Goal: Task Accomplishment & Management: Use online tool/utility

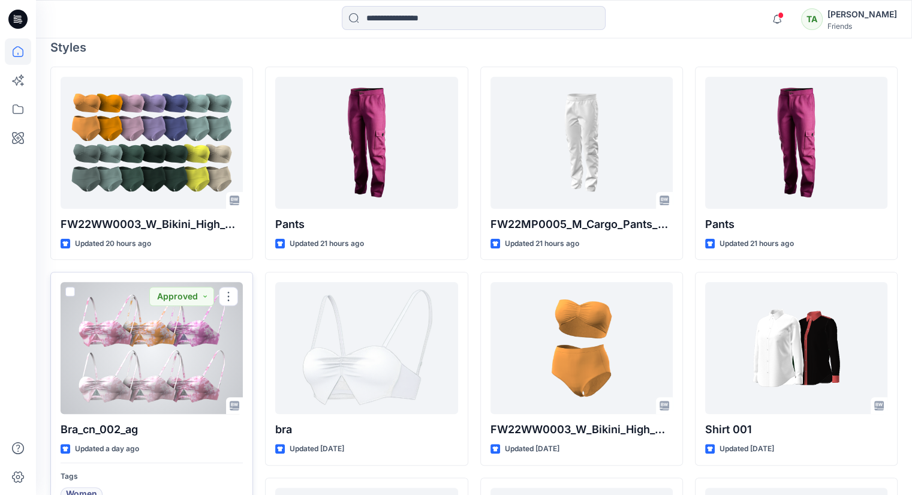
scroll to position [360, 0]
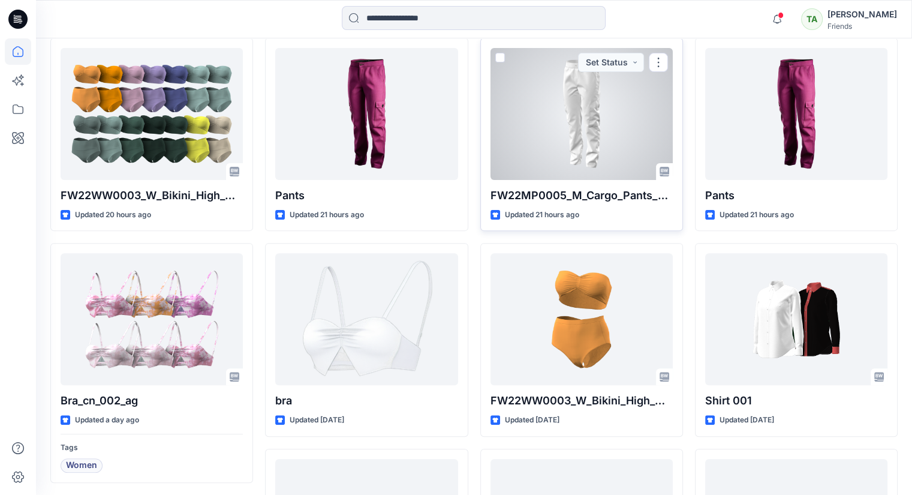
click at [600, 136] on div at bounding box center [581, 114] width 182 height 132
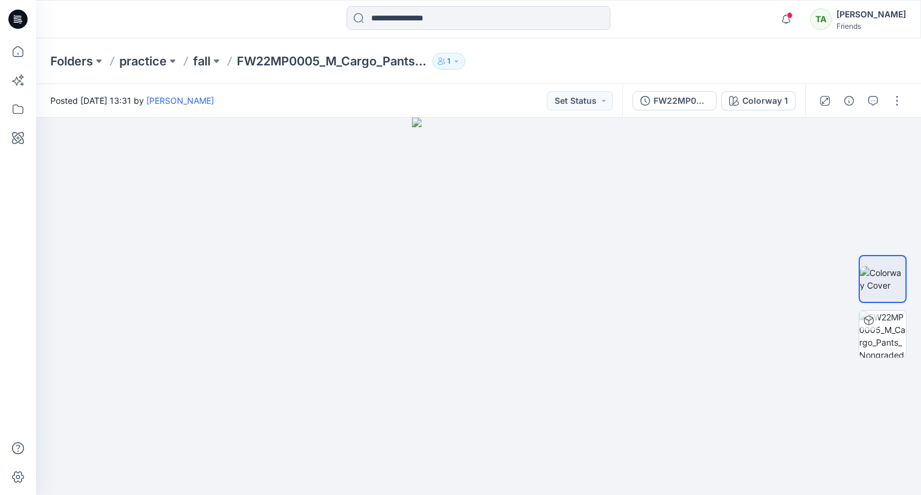
drag, startPoint x: 437, startPoint y: 523, endPoint x: 448, endPoint y: 523, distance: 11.4
click at [20, 83] on icon at bounding box center [18, 80] width 26 height 26
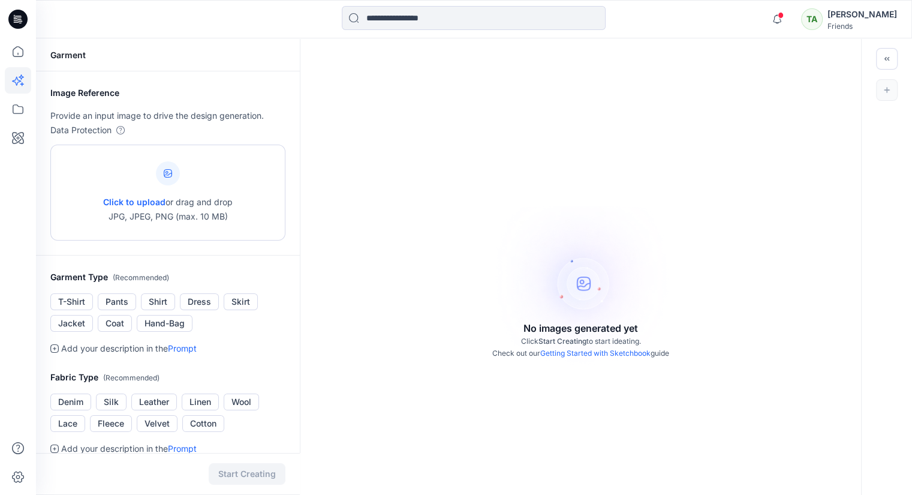
click at [184, 179] on div "Click to upload or drag and drop JPG, JPEG, PNG (max. 10 MB)" at bounding box center [168, 192] width 130 height 91
type input "**********"
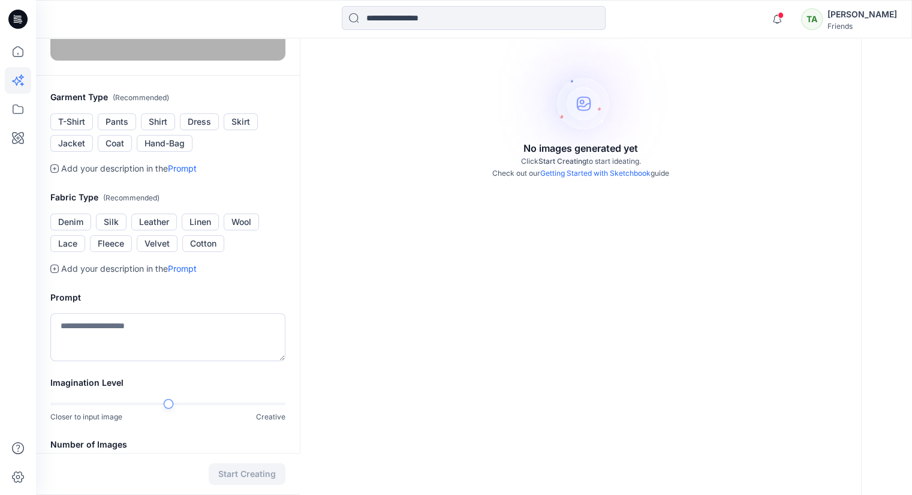
scroll to position [240, 0]
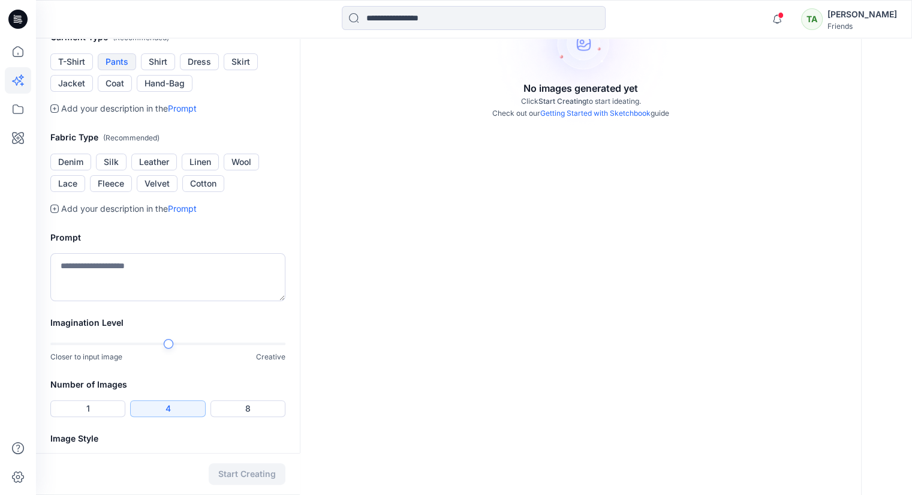
click at [115, 70] on button "Pants" at bounding box center [117, 61] width 38 height 17
click at [199, 170] on button "Linen" at bounding box center [200, 161] width 37 height 17
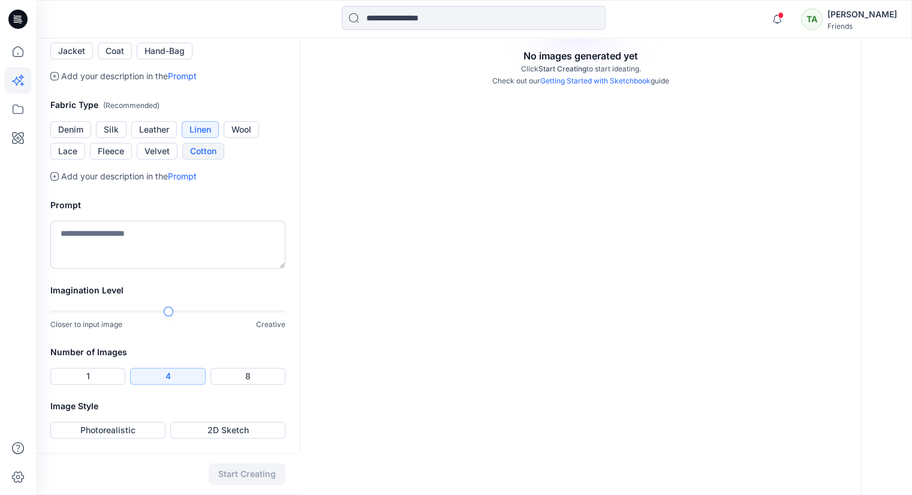
scroll to position [420, 0]
click at [156, 248] on textarea at bounding box center [167, 245] width 235 height 48
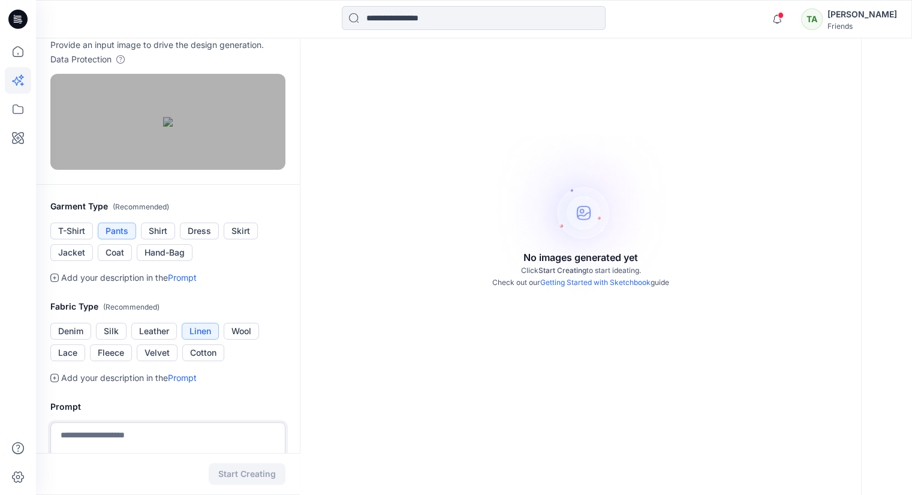
scroll to position [0, 0]
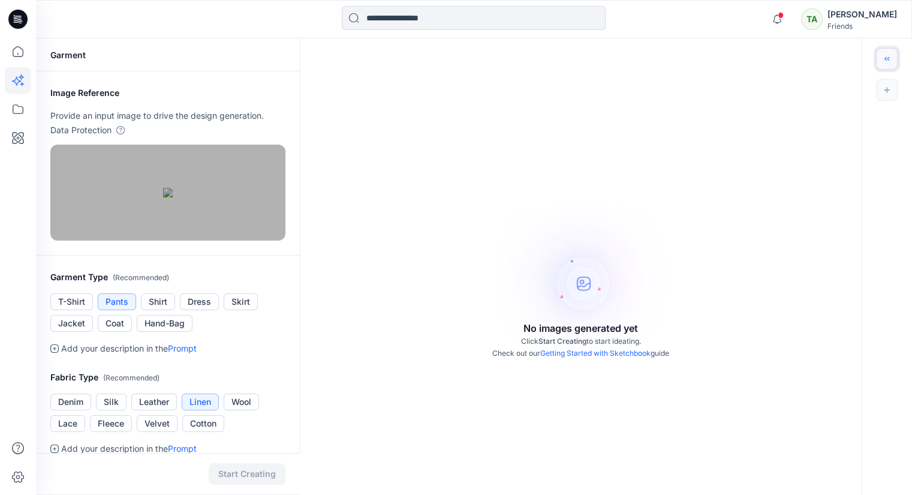
click at [885, 55] on icon "Toggle idea bar" at bounding box center [887, 59] width 8 height 8
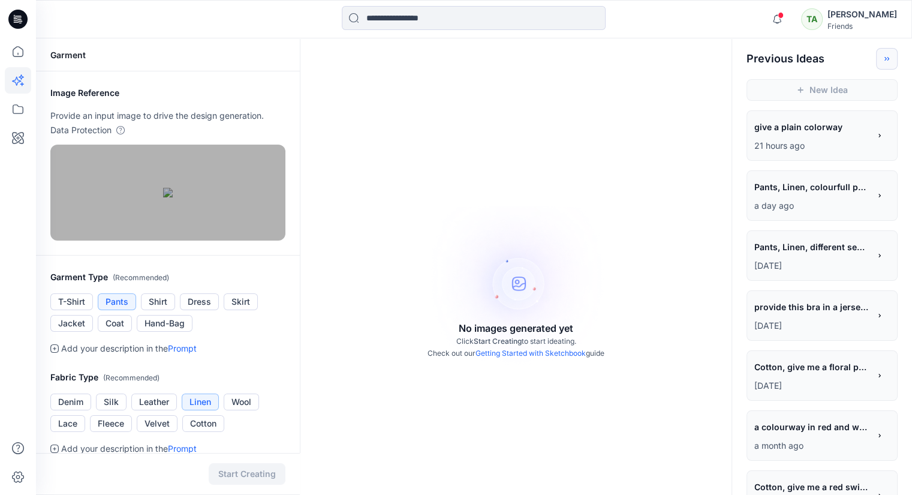
click at [829, 202] on p "a day ago" at bounding box center [811, 205] width 115 height 14
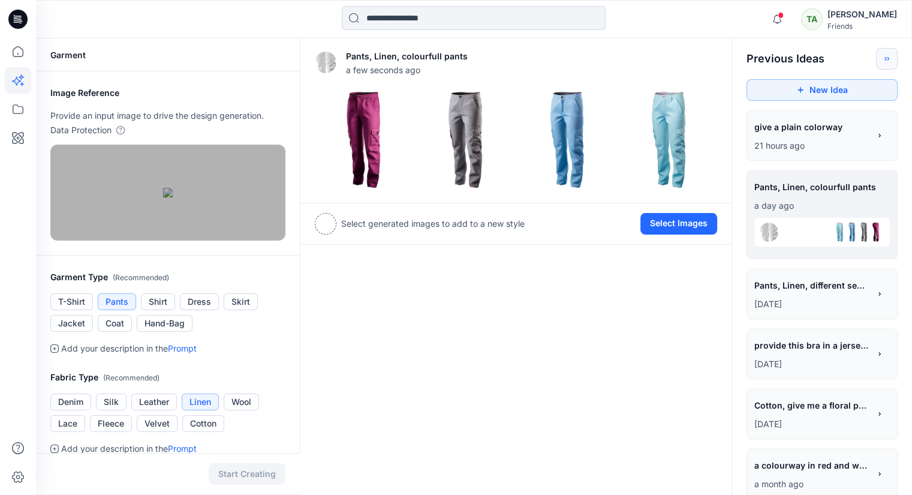
click at [821, 290] on span "Pants, Linen, different seams constructions and colors" at bounding box center [811, 284] width 114 height 17
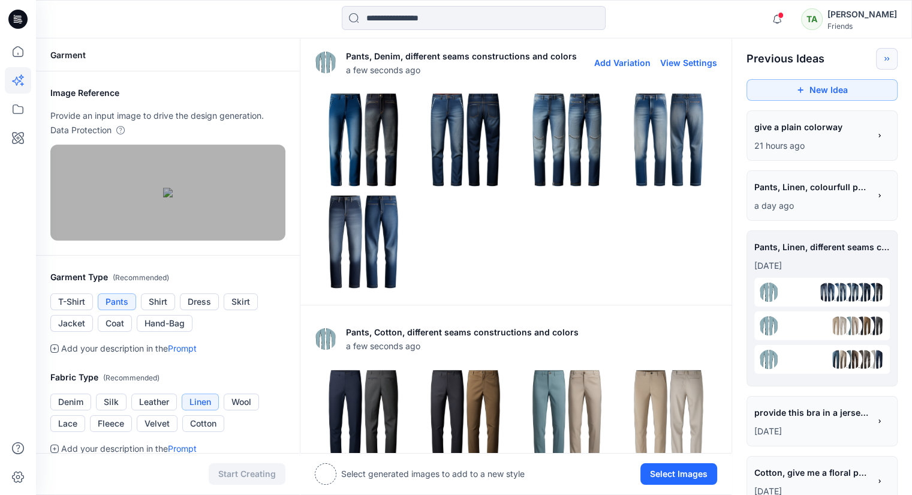
click at [364, 137] on img at bounding box center [363, 140] width 96 height 96
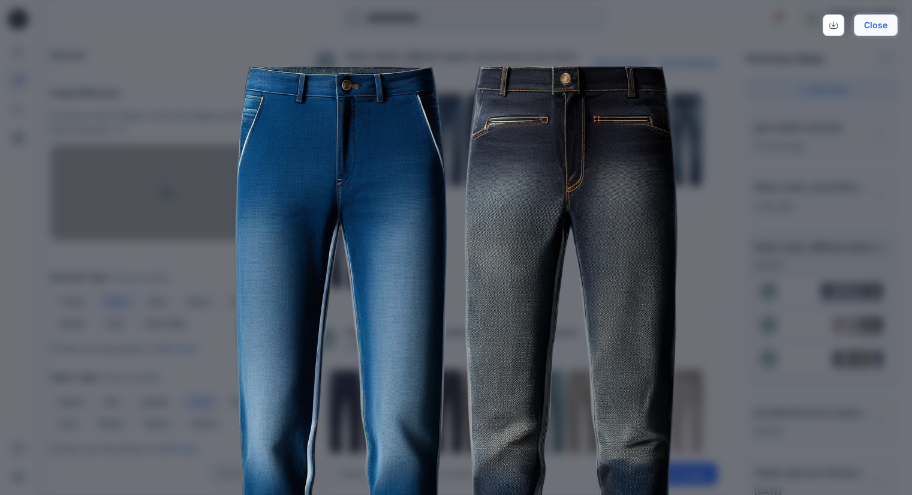
click at [874, 20] on button "Close" at bounding box center [876, 25] width 44 height 22
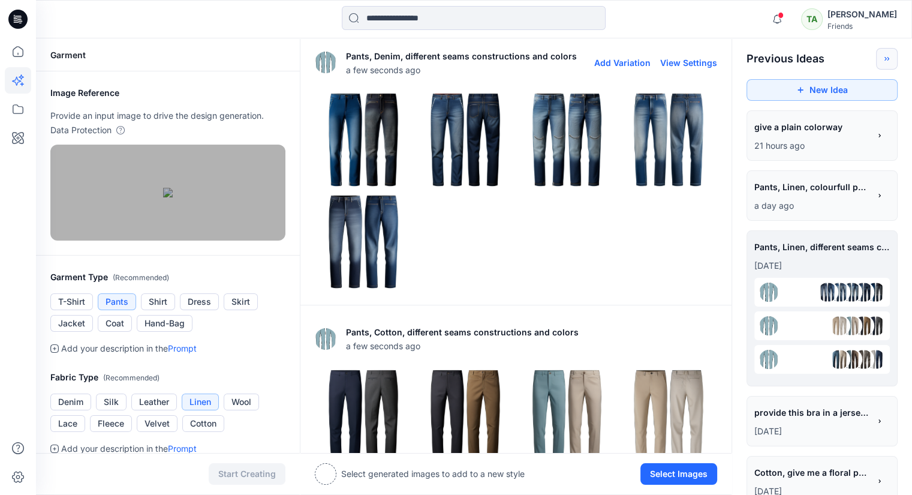
scroll to position [120, 0]
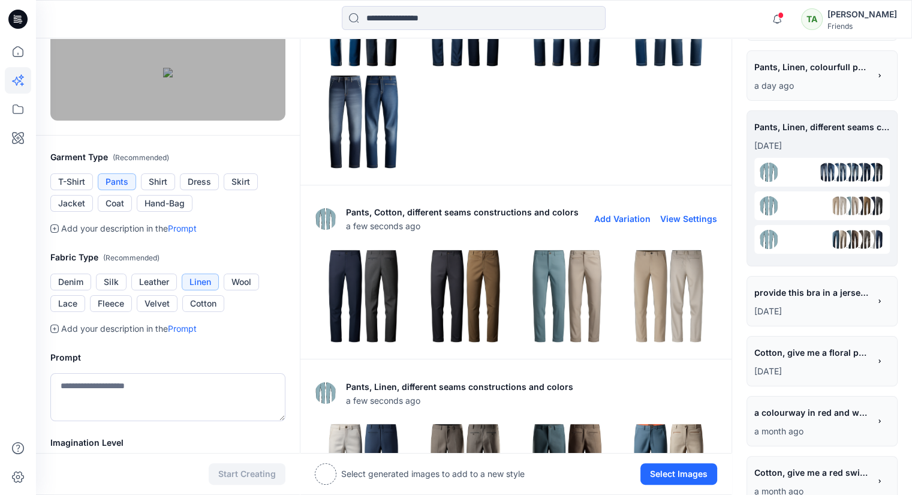
click at [576, 320] on img at bounding box center [567, 296] width 96 height 96
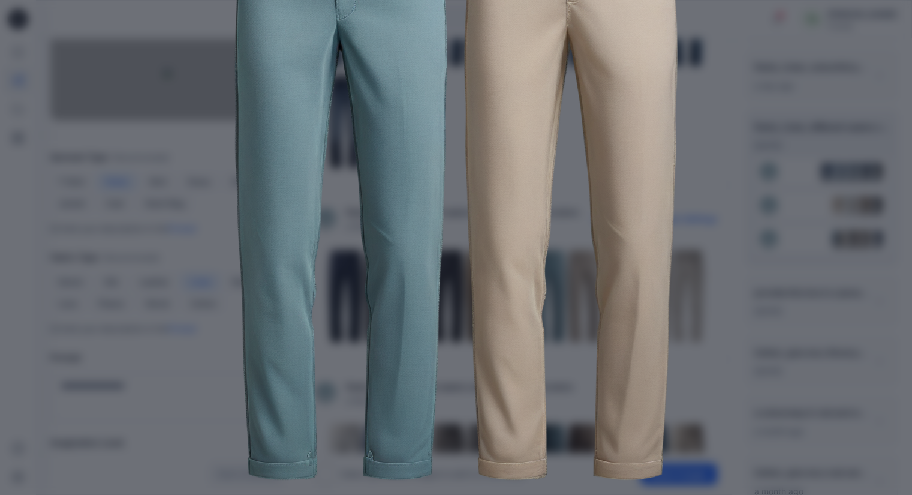
scroll to position [59, 0]
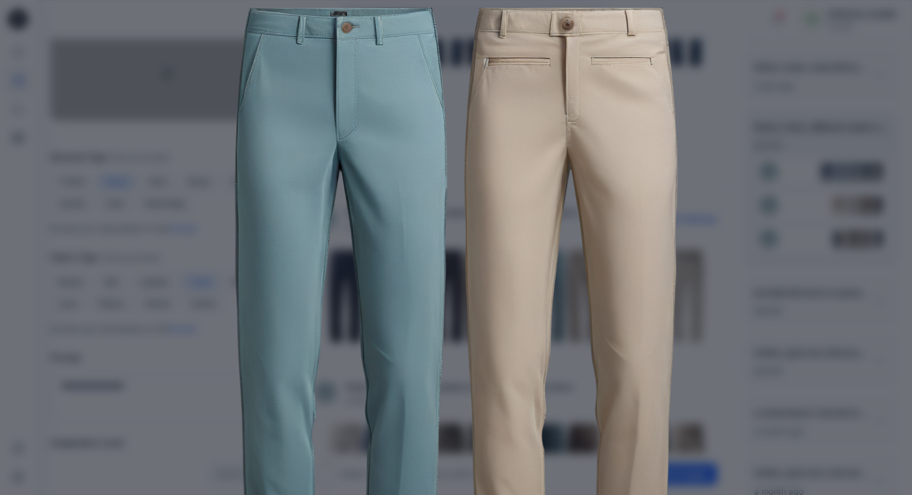
click at [887, 61] on div "Close" at bounding box center [456, 247] width 912 height 495
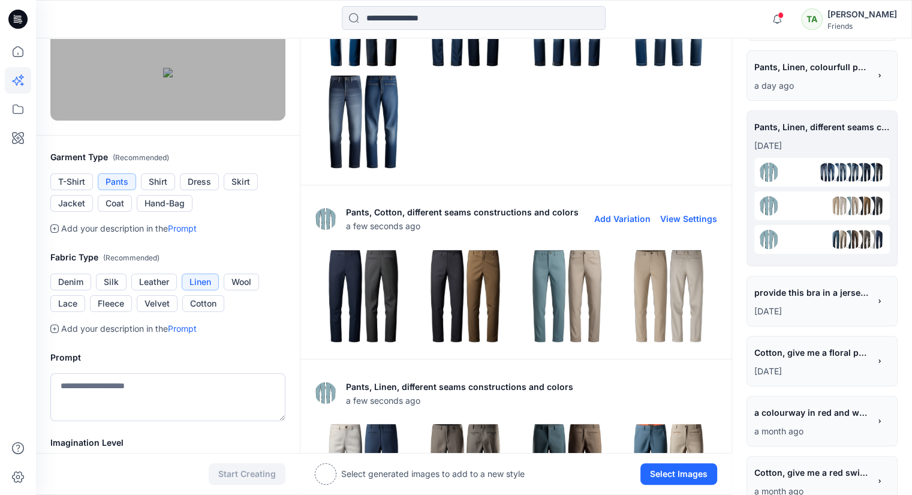
click at [468, 286] on img at bounding box center [465, 296] width 96 height 96
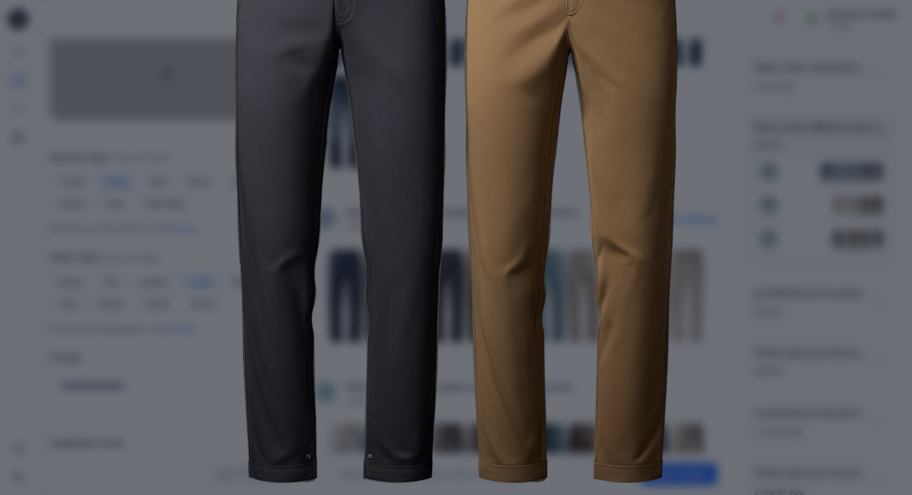
scroll to position [179, 0]
click at [812, 288] on div "Close" at bounding box center [456, 247] width 912 height 495
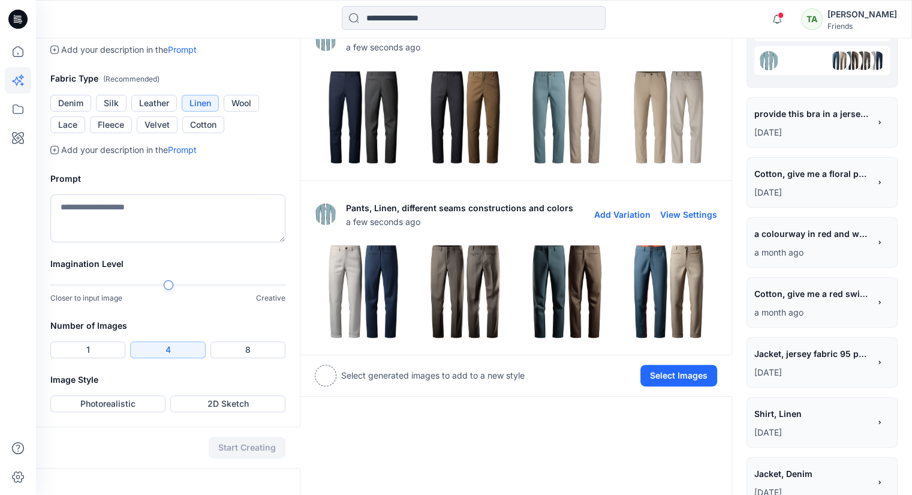
scroll to position [300, 0]
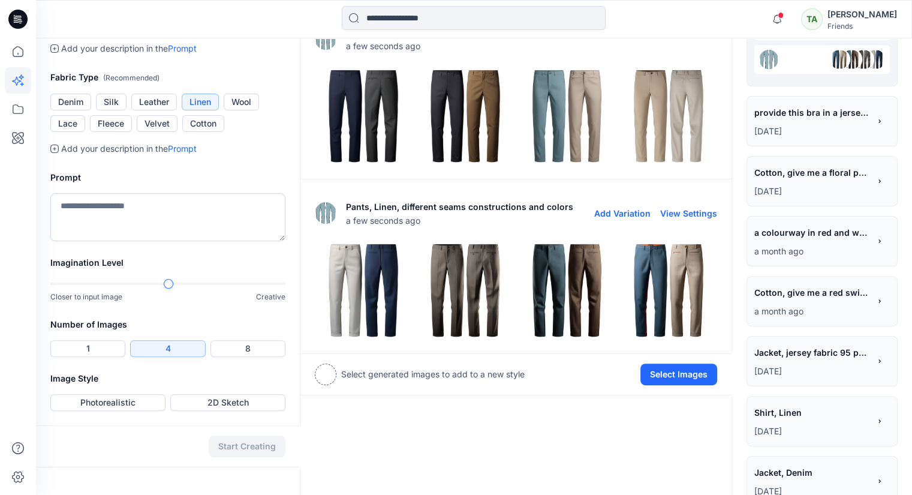
click at [391, 296] on img at bounding box center [363, 290] width 96 height 96
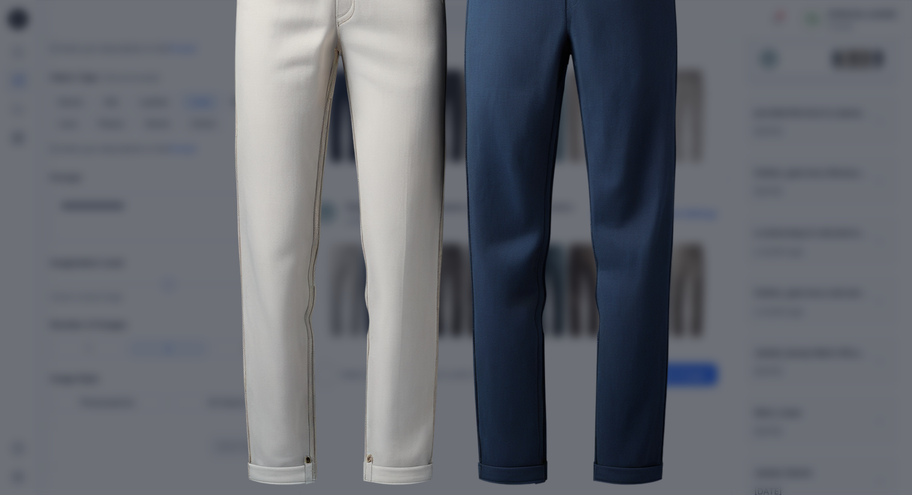
scroll to position [179, 0]
click at [830, 317] on div "Close" at bounding box center [456, 247] width 912 height 495
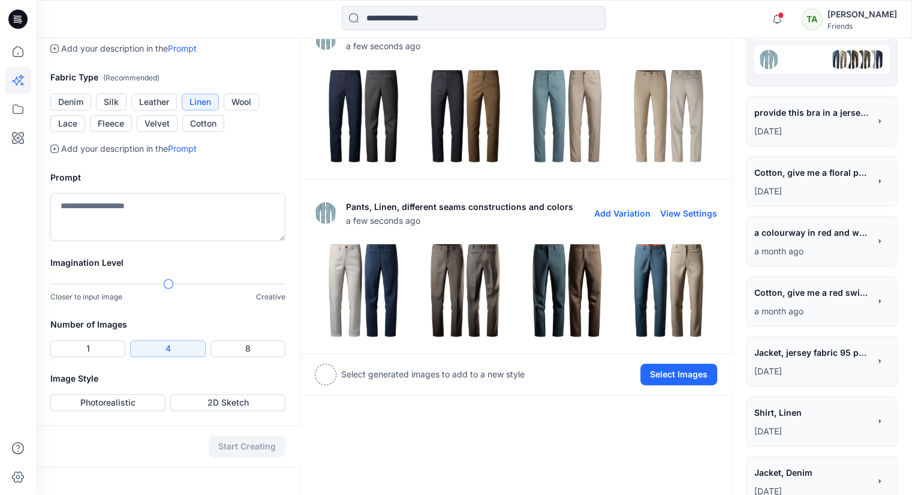
click at [693, 287] on img at bounding box center [669, 290] width 96 height 96
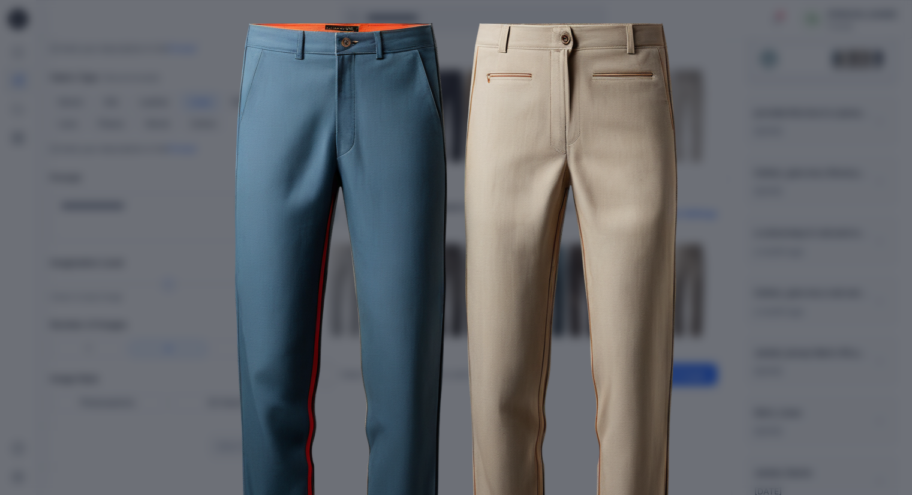
scroll to position [0, 0]
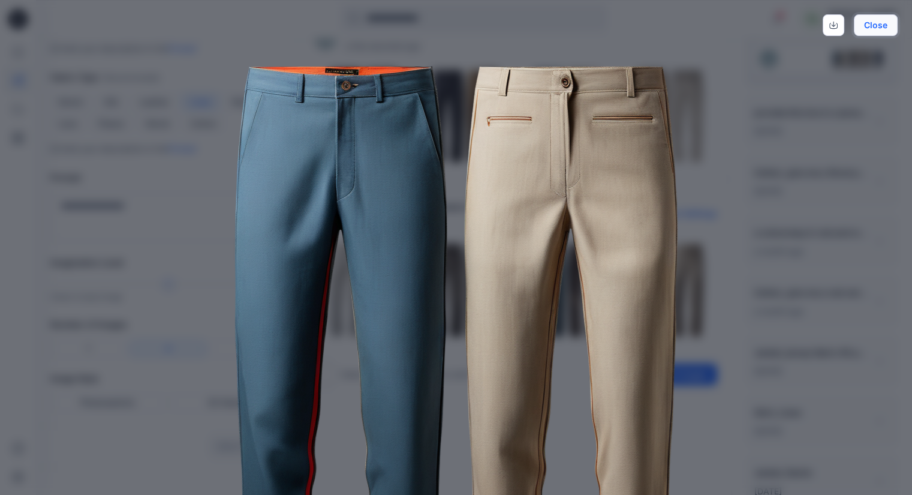
click at [881, 22] on button "Close" at bounding box center [876, 25] width 44 height 22
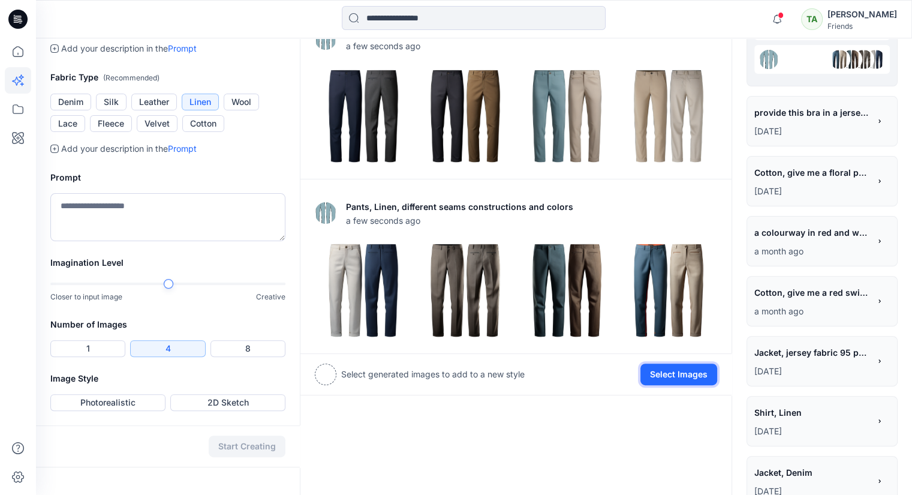
click at [680, 379] on button "Select Images" at bounding box center [678, 374] width 77 height 22
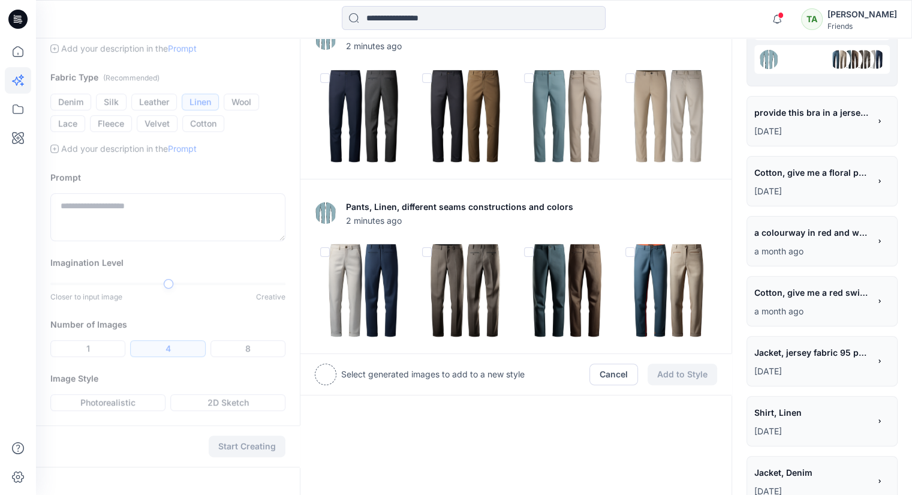
click at [363, 271] on img at bounding box center [363, 290] width 96 height 96
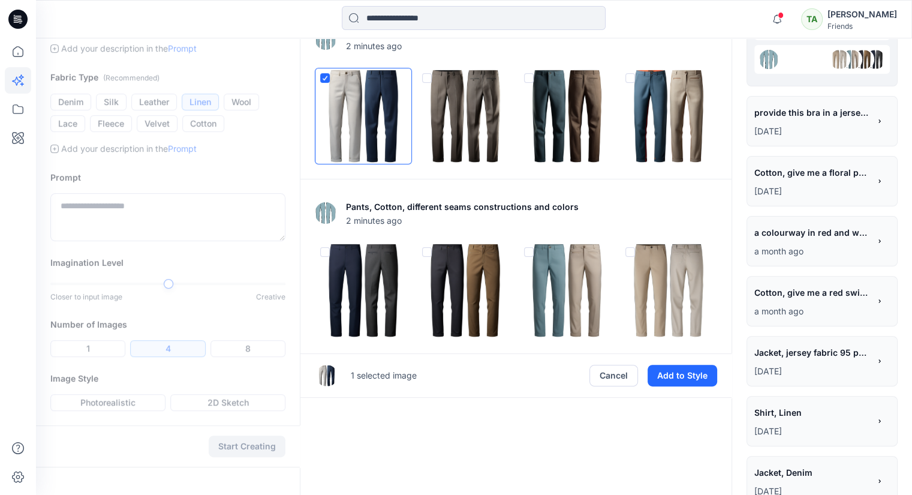
click at [575, 262] on img at bounding box center [567, 290] width 96 height 96
click at [703, 374] on button "Add to Style" at bounding box center [683, 376] width 70 height 22
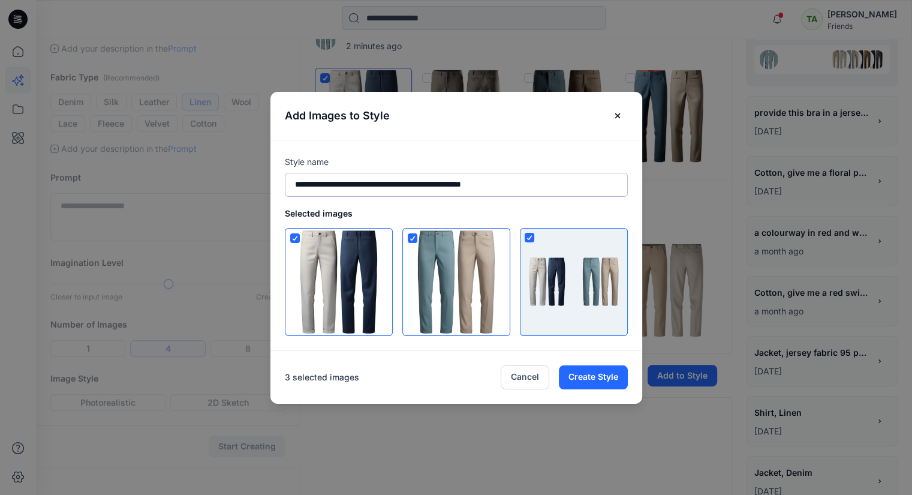
drag, startPoint x: 531, startPoint y: 189, endPoint x: 324, endPoint y: 186, distance: 206.3
click at [321, 184] on input "**********" at bounding box center [456, 185] width 343 height 24
type input "*****"
click at [601, 383] on button "Create Style" at bounding box center [593, 377] width 69 height 24
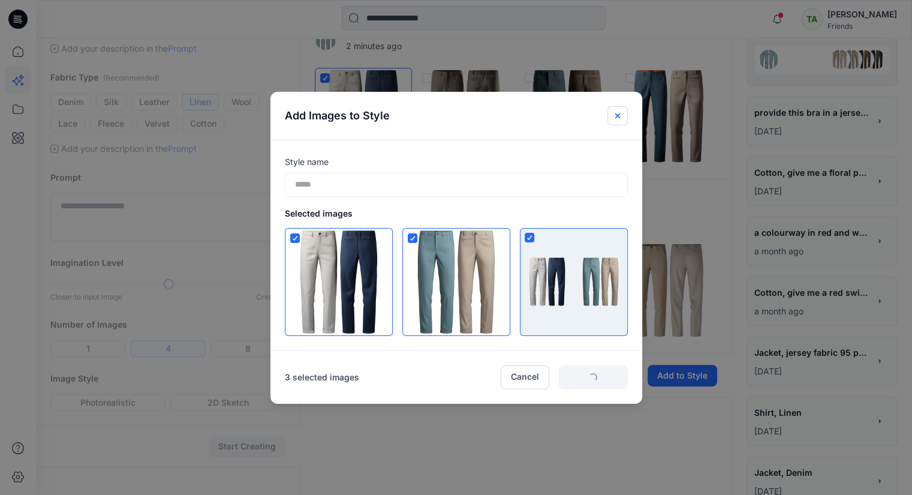
click at [618, 114] on icon "Close" at bounding box center [618, 116] width 10 height 10
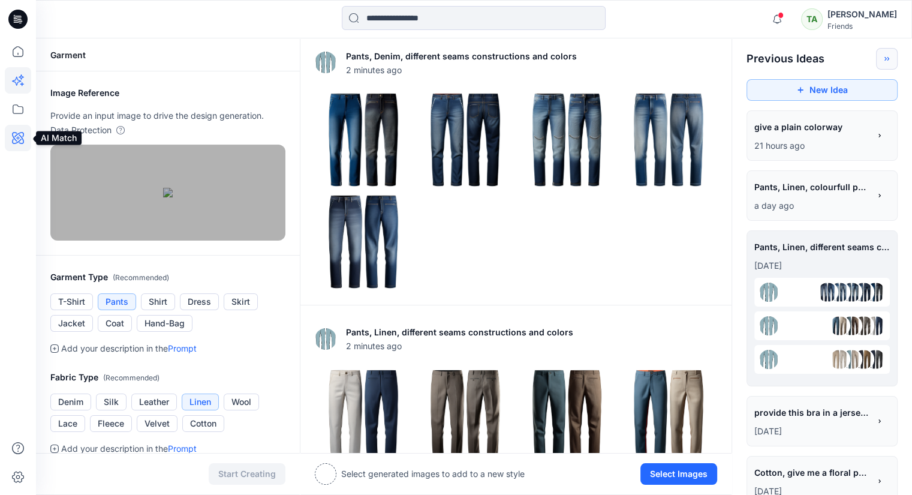
click at [19, 141] on icon at bounding box center [18, 138] width 12 height 12
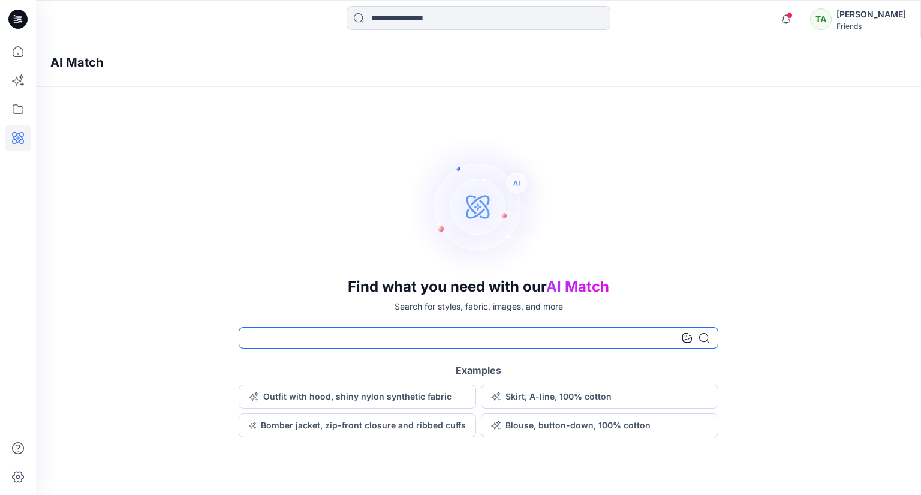
click at [513, 344] on input at bounding box center [479, 338] width 480 height 22
click at [686, 338] on icon at bounding box center [687, 338] width 10 height 10
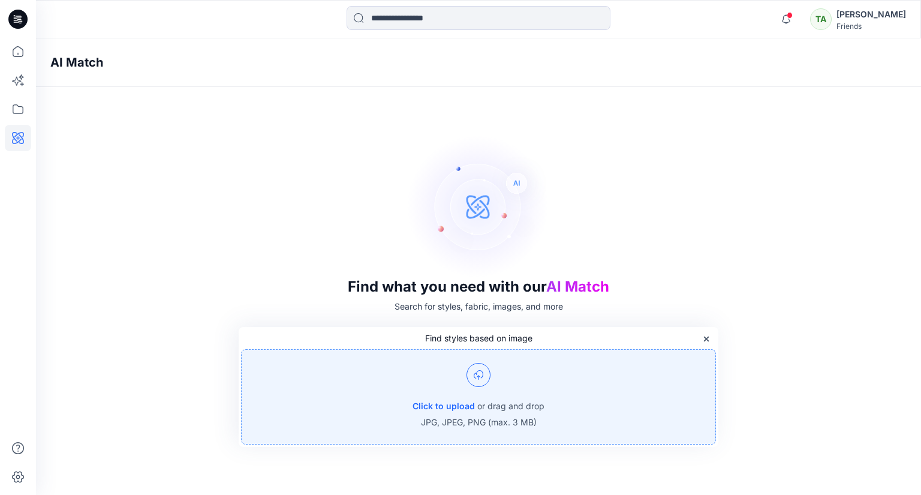
click at [463, 372] on div "Click to upload or drag and drop JPG, JPEG, PNG (max. 3 MB)" at bounding box center [478, 396] width 475 height 95
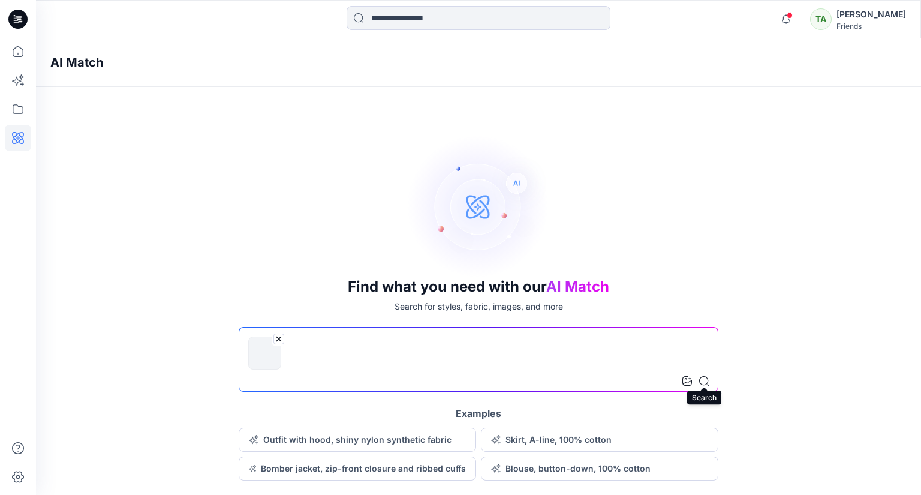
click at [702, 377] on icon at bounding box center [704, 381] width 10 height 10
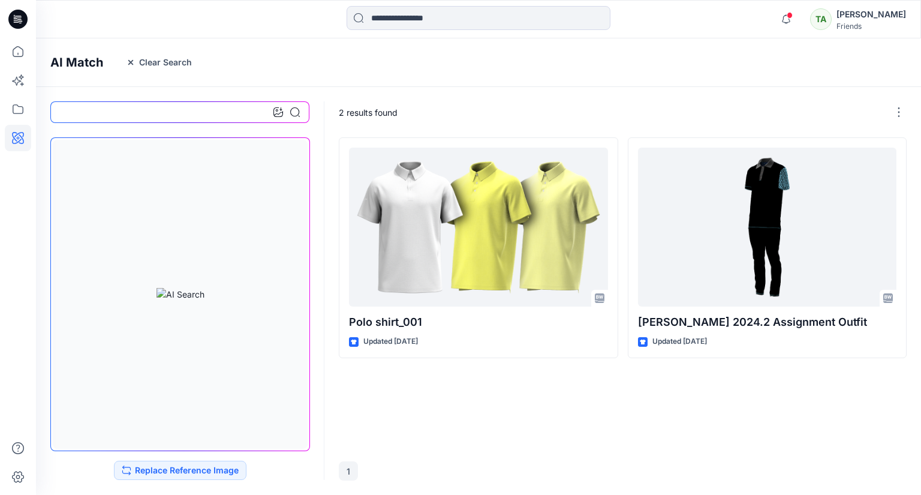
drag, startPoint x: 137, startPoint y: 62, endPoint x: 128, endPoint y: 62, distance: 9.6
click at [137, 62] on button "Clear Search" at bounding box center [159, 62] width 82 height 19
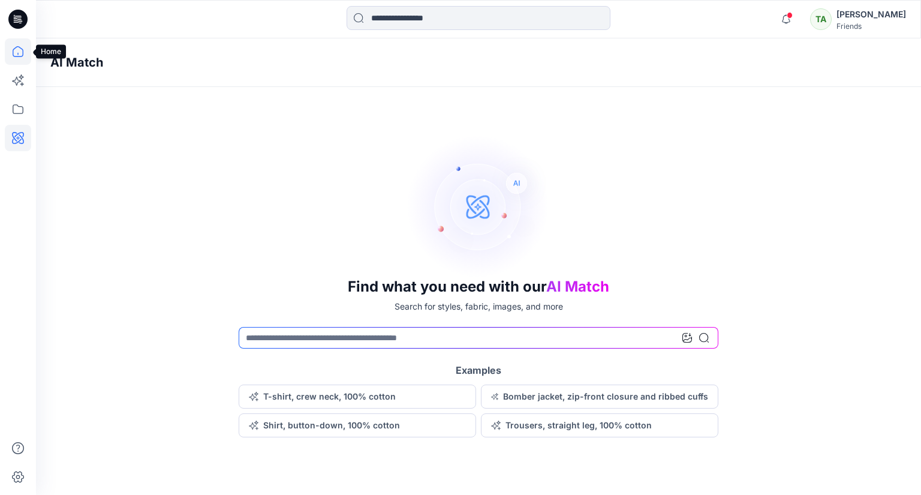
click at [17, 52] on icon at bounding box center [18, 51] width 26 height 26
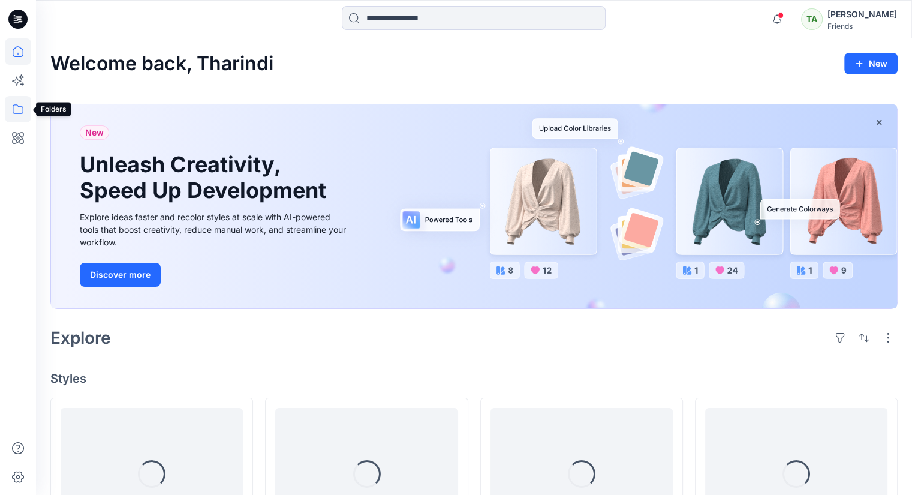
drag, startPoint x: 26, startPoint y: 112, endPoint x: 209, endPoint y: 161, distance: 189.2
click at [26, 112] on icon at bounding box center [18, 109] width 26 height 26
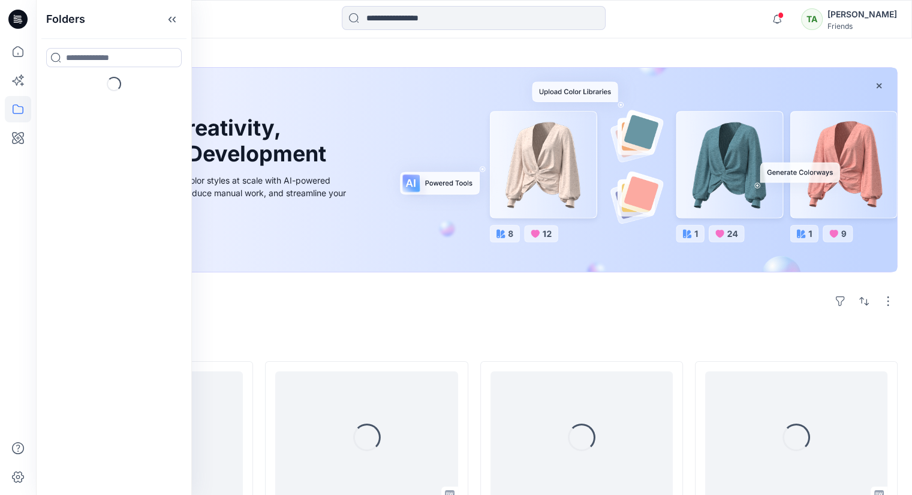
scroll to position [60, 0]
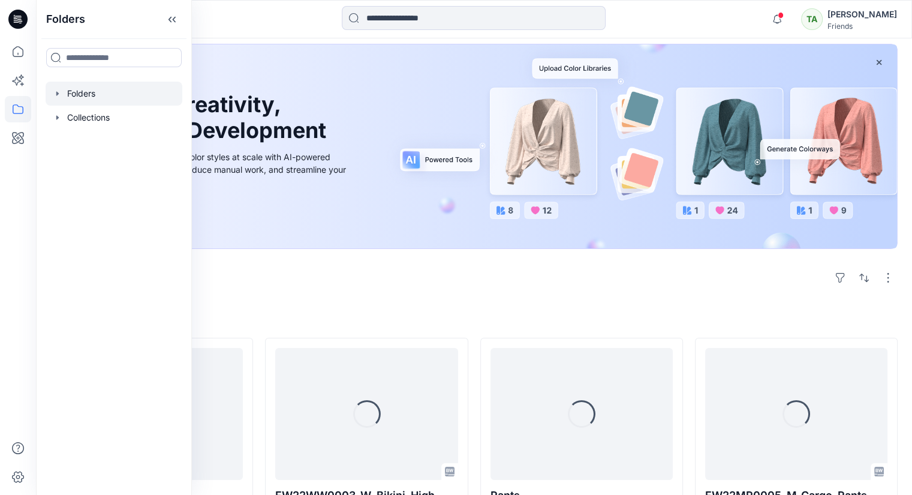
click at [125, 85] on div at bounding box center [114, 94] width 137 height 24
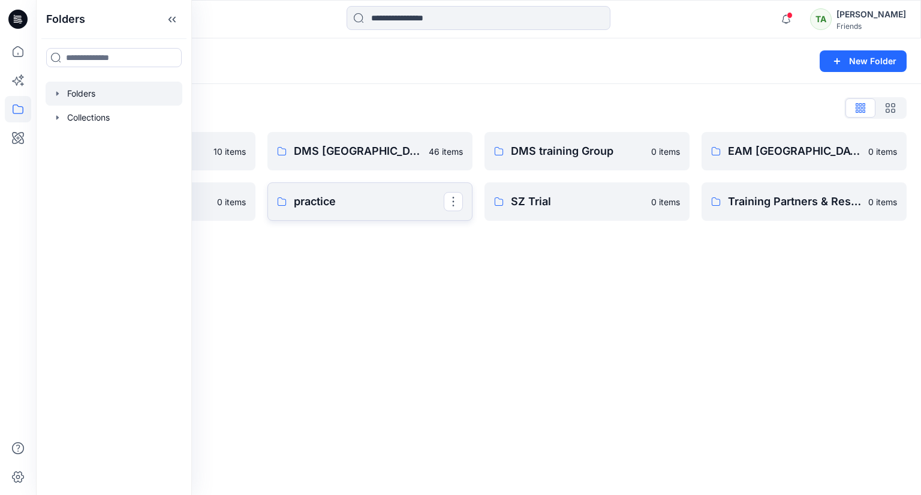
click at [315, 193] on p "practice" at bounding box center [369, 201] width 150 height 17
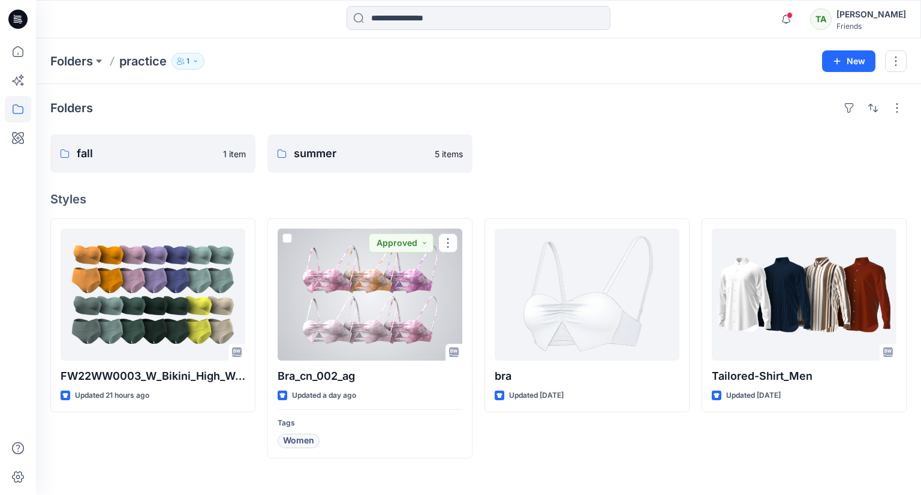
click at [361, 314] on div at bounding box center [370, 294] width 185 height 132
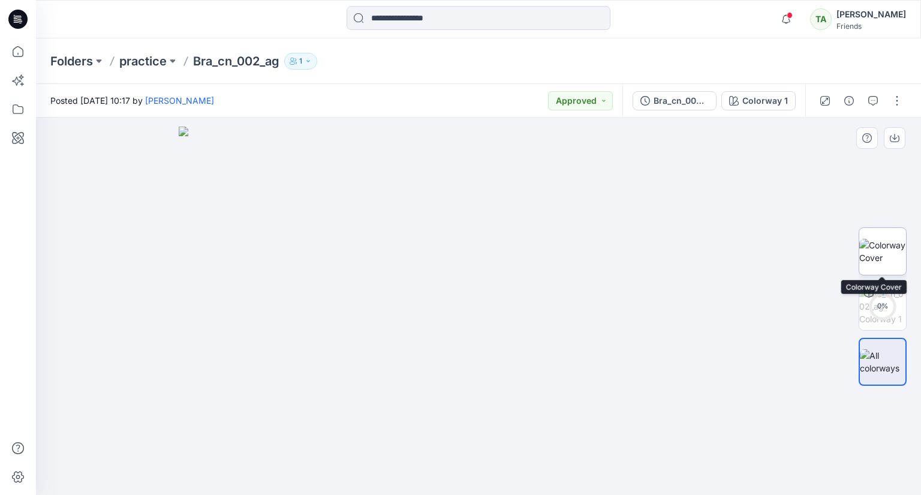
click at [874, 252] on img at bounding box center [882, 251] width 47 height 25
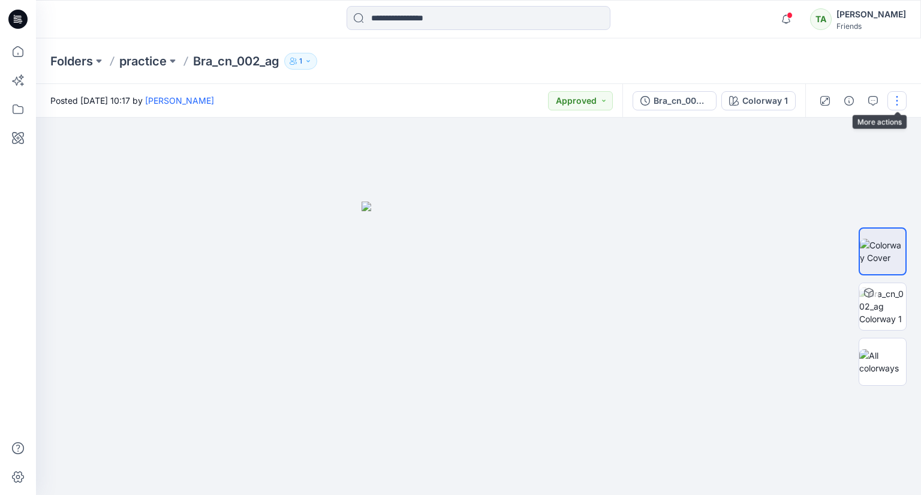
click at [890, 107] on button "button" at bounding box center [896, 100] width 19 height 19
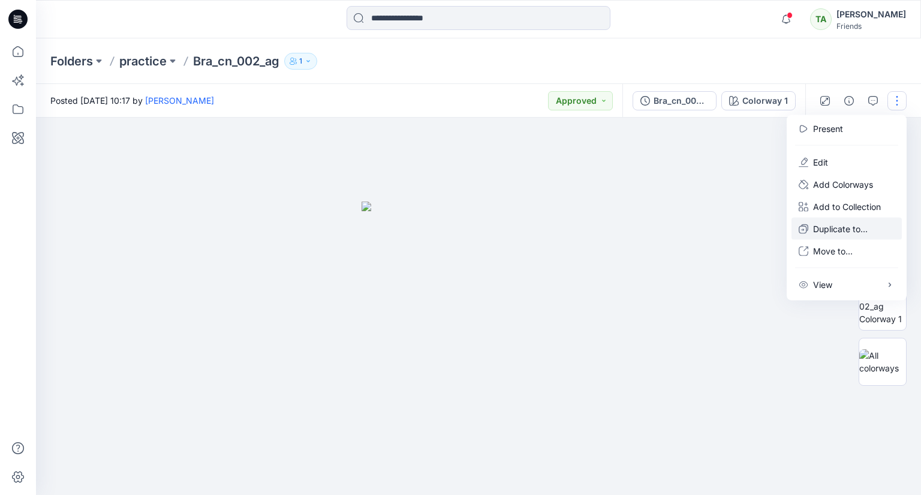
click at [835, 226] on p "Duplicate to..." at bounding box center [840, 228] width 55 height 13
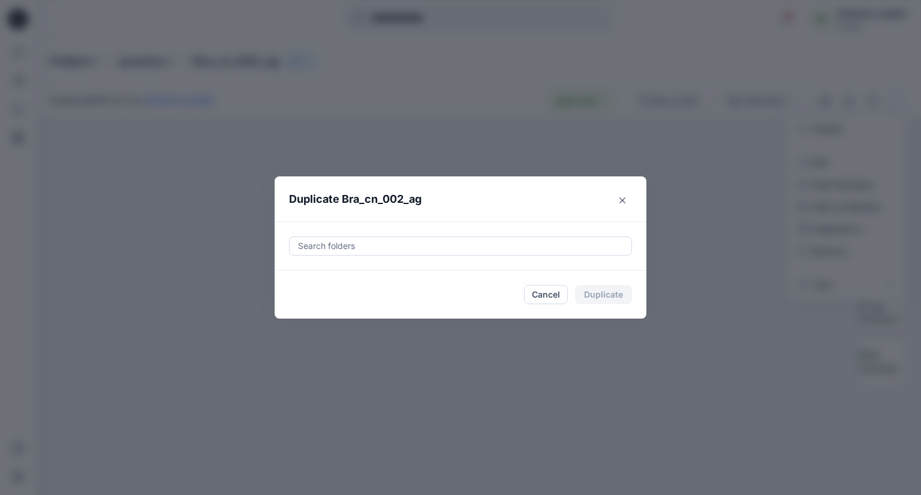
click at [326, 244] on div at bounding box center [460, 246] width 327 height 14
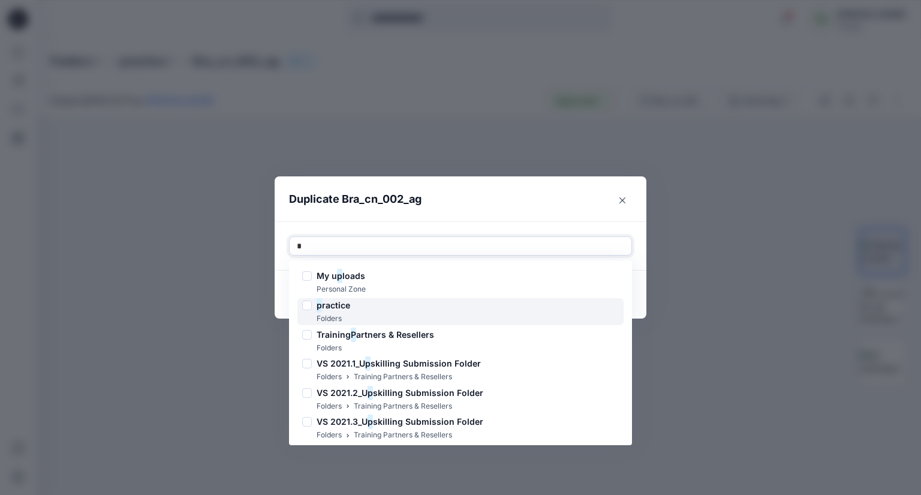
click at [365, 311] on div "p ractice Folders" at bounding box center [460, 311] width 326 height 27
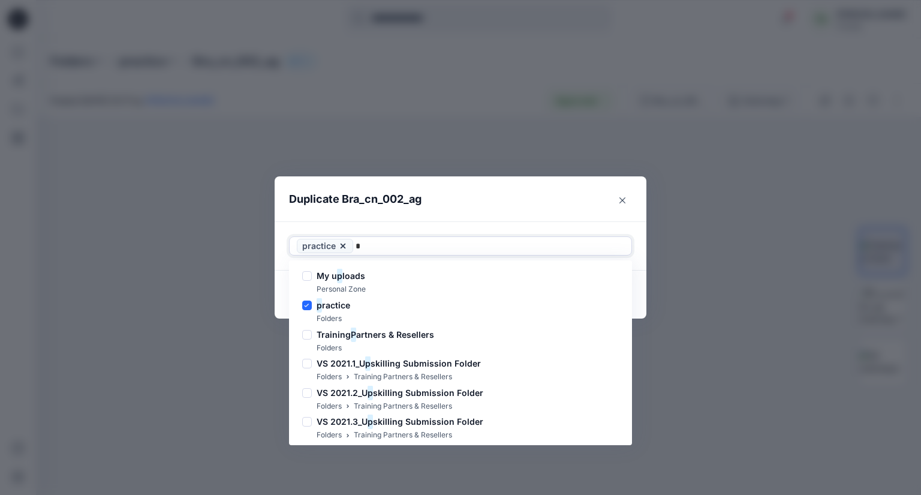
type input "*"
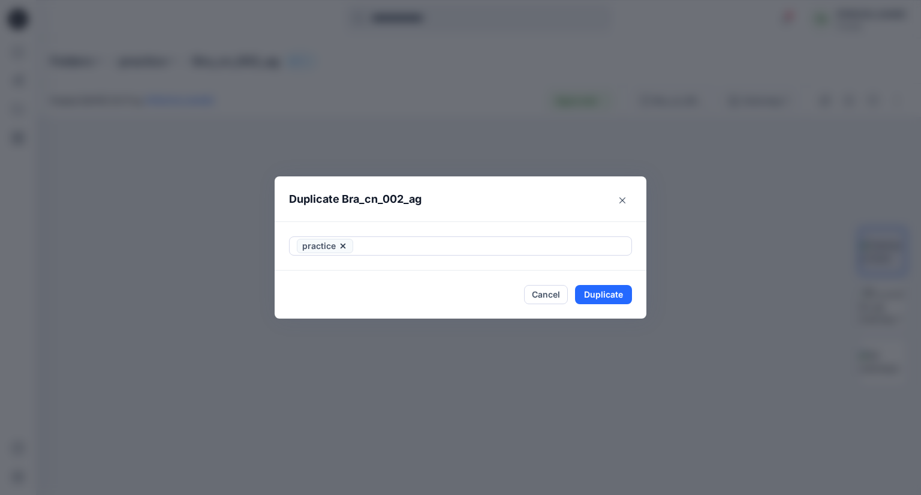
click at [641, 292] on footer "Cancel Duplicate" at bounding box center [461, 294] width 372 height 48
click at [604, 296] on button "Duplicate" at bounding box center [603, 294] width 57 height 19
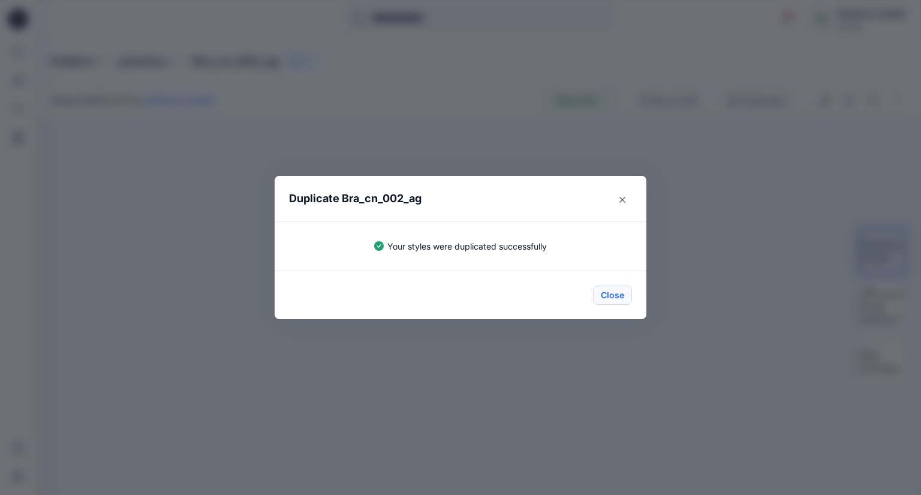
click at [606, 297] on button "Close" at bounding box center [612, 294] width 39 height 19
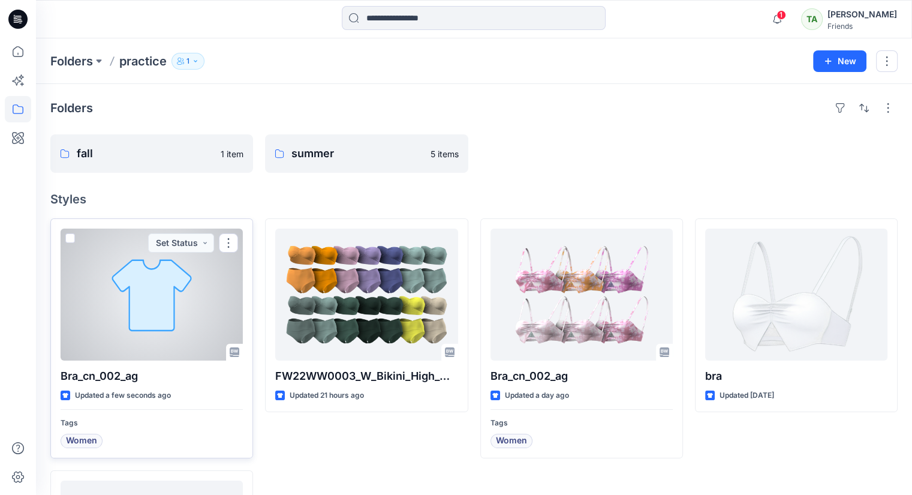
click at [208, 297] on div at bounding box center [152, 294] width 182 height 132
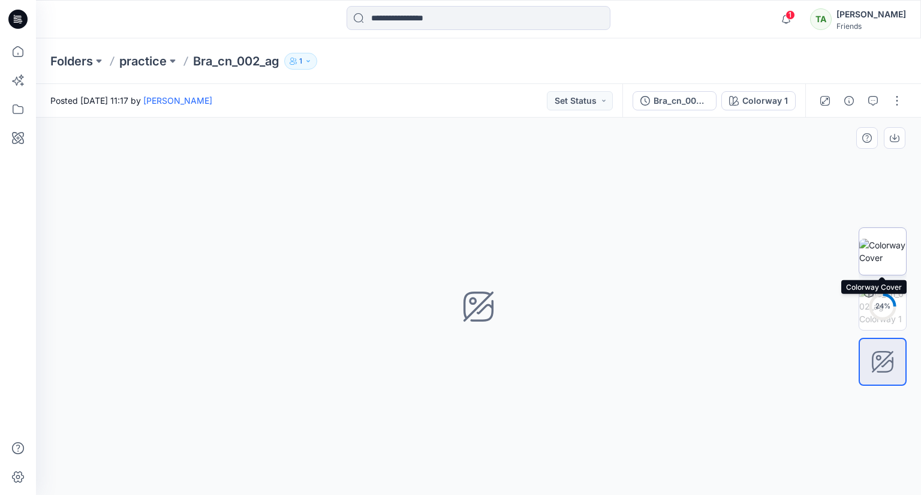
click at [896, 254] on img at bounding box center [882, 251] width 47 height 25
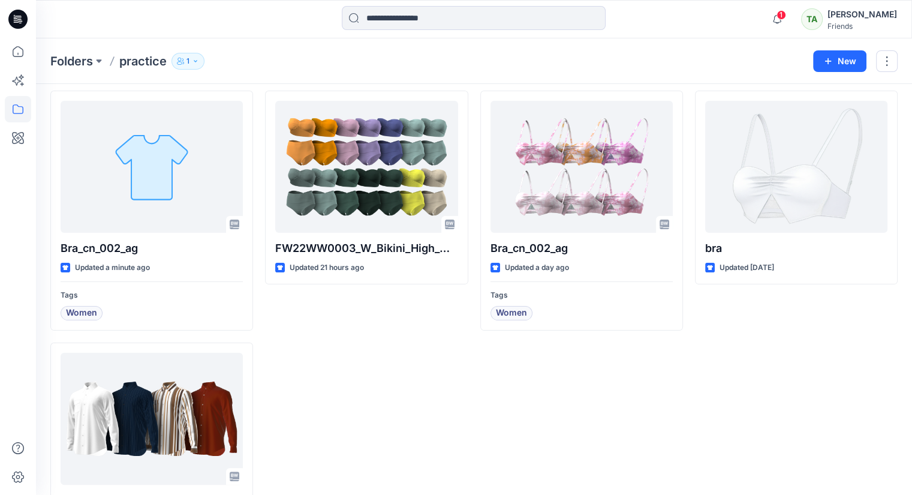
scroll to position [2, 0]
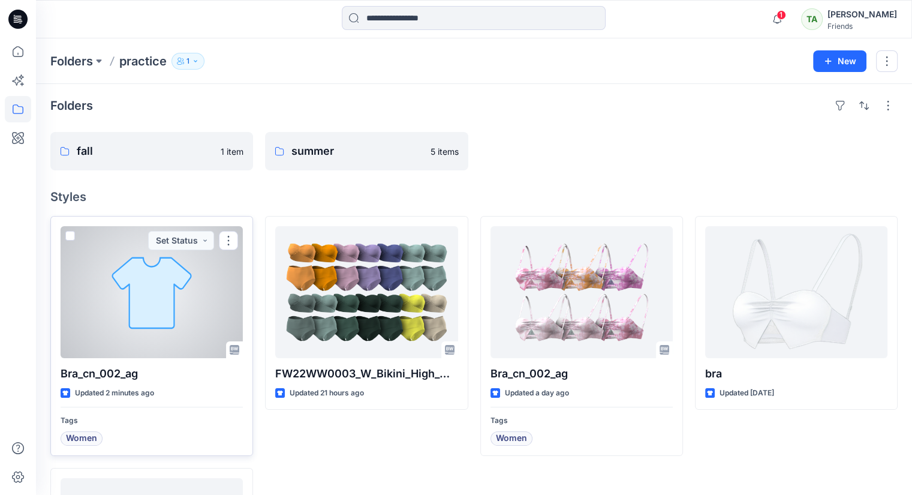
click at [65, 234] on div at bounding box center [152, 292] width 182 height 132
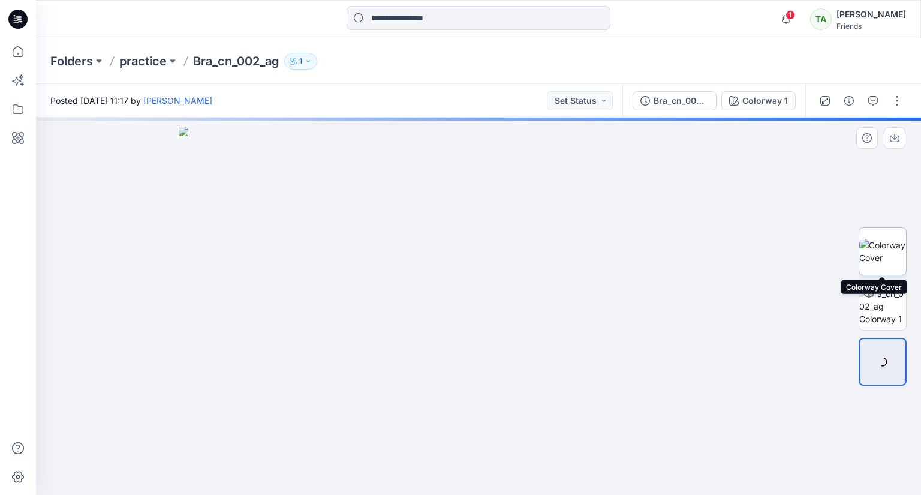
click at [889, 244] on img at bounding box center [882, 251] width 47 height 25
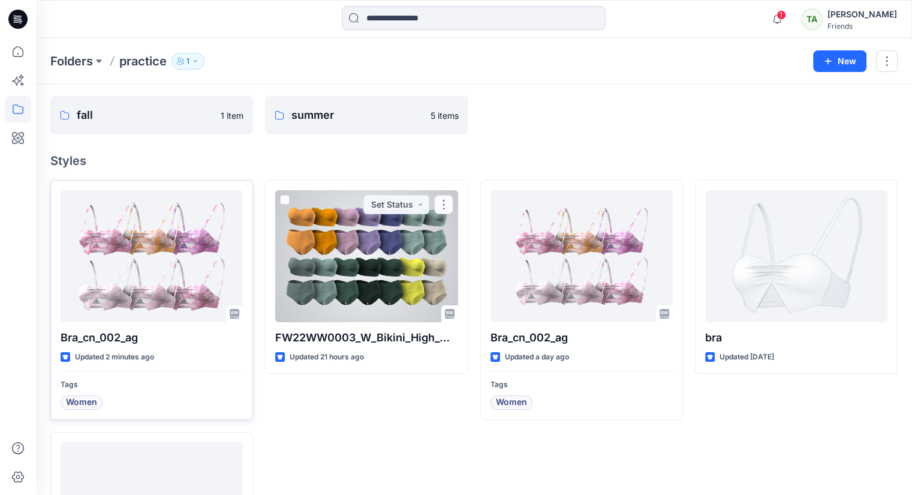
scroll to position [62, 0]
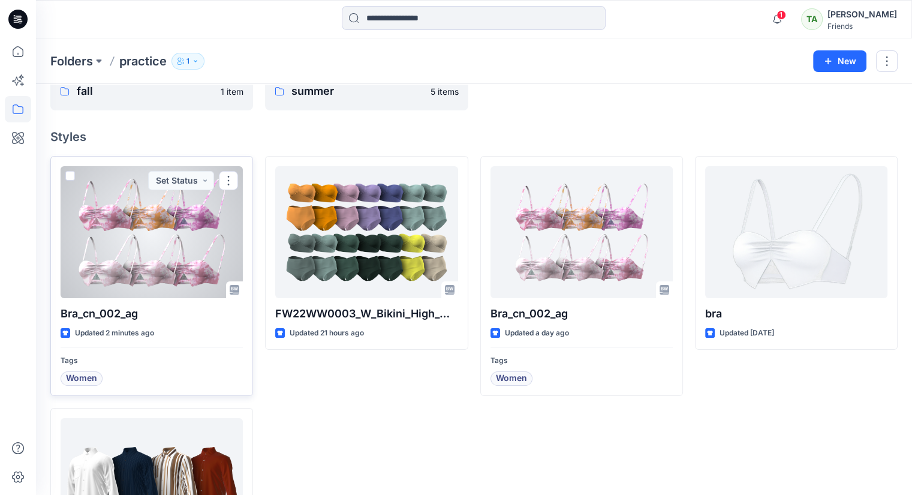
click at [70, 173] on span at bounding box center [70, 176] width 10 height 10
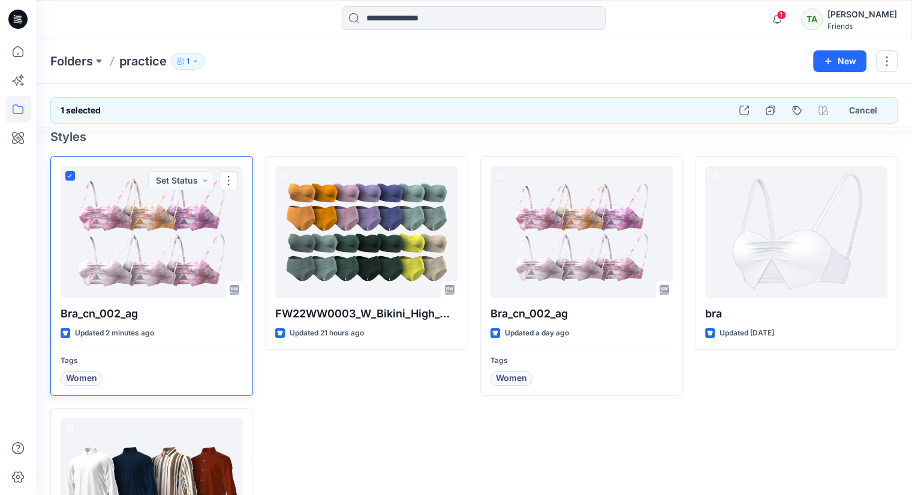
scroll to position [26, 0]
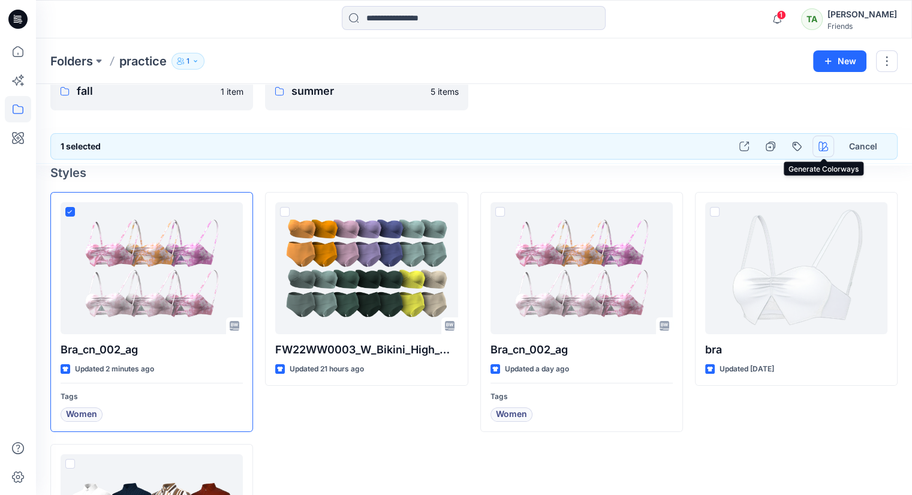
click at [825, 151] on button "button" at bounding box center [823, 147] width 22 height 22
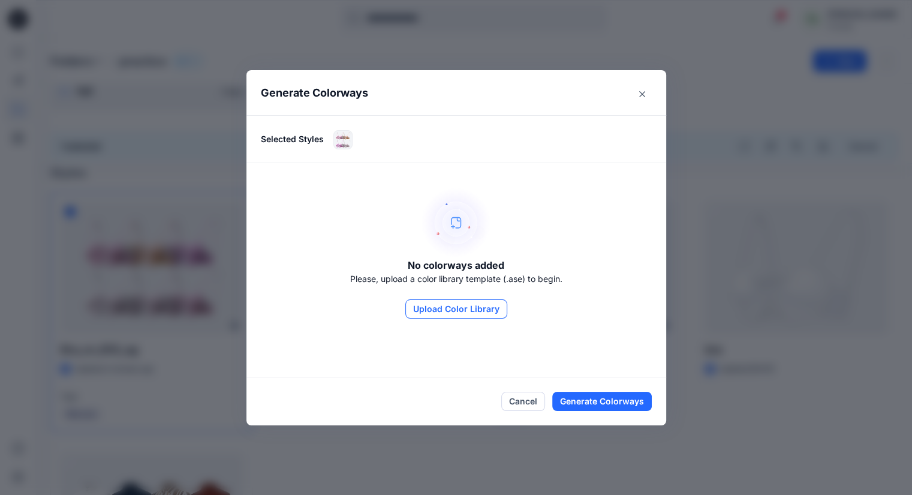
click at [464, 310] on button "Upload Color Library" at bounding box center [456, 308] width 102 height 19
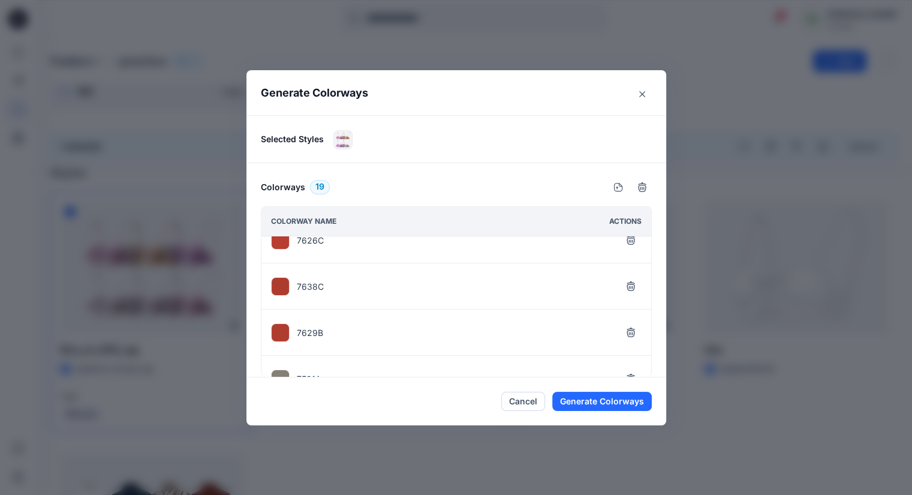
scroll to position [0, 0]
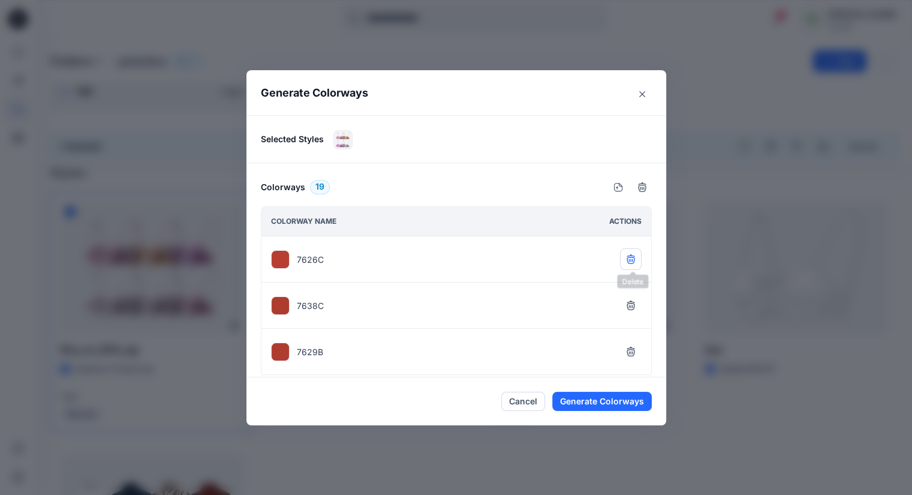
click at [631, 251] on button "button" at bounding box center [631, 259] width 22 height 22
click at [631, 294] on button "button" at bounding box center [631, 305] width 22 height 22
click at [631, 251] on button "button" at bounding box center [631, 259] width 22 height 22
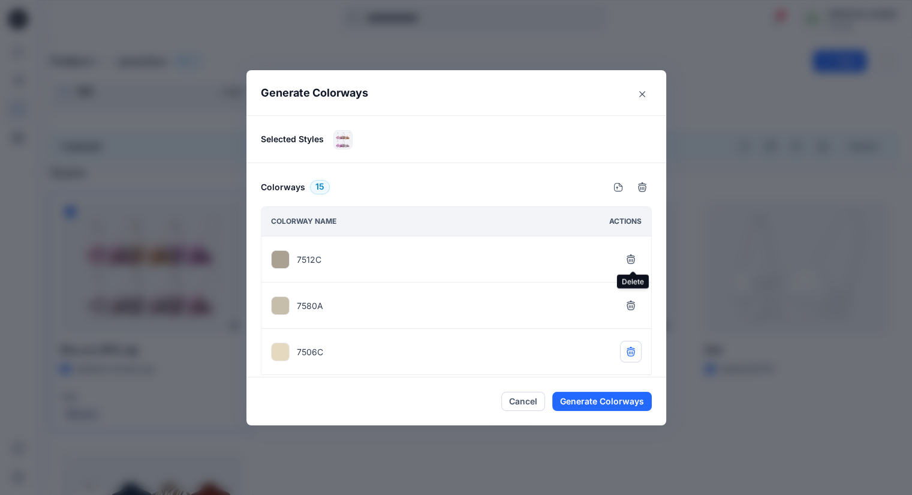
click at [632, 294] on button "button" at bounding box center [631, 305] width 22 height 22
click at [645, 95] on icon "Close" at bounding box center [642, 94] width 6 height 6
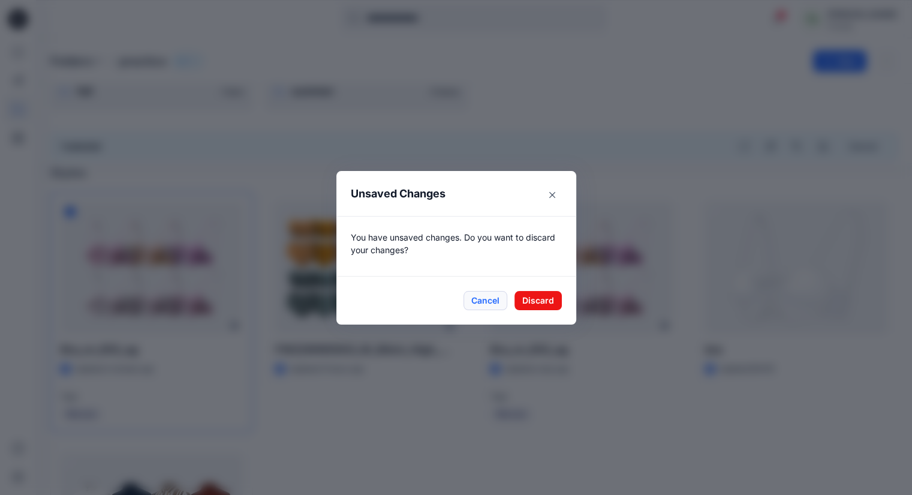
click at [489, 300] on button "Cancel" at bounding box center [485, 300] width 44 height 19
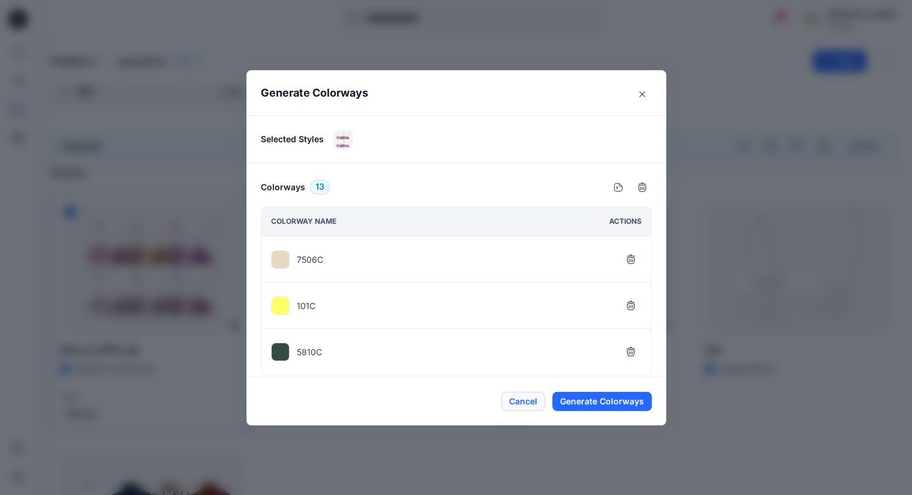
click at [535, 405] on button "Cancel" at bounding box center [523, 401] width 44 height 19
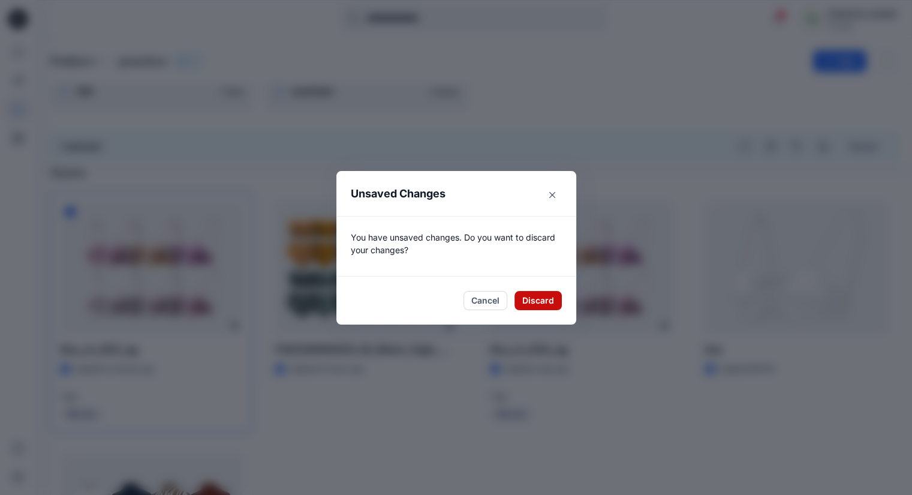
click at [554, 297] on button "Discard" at bounding box center [537, 300] width 47 height 19
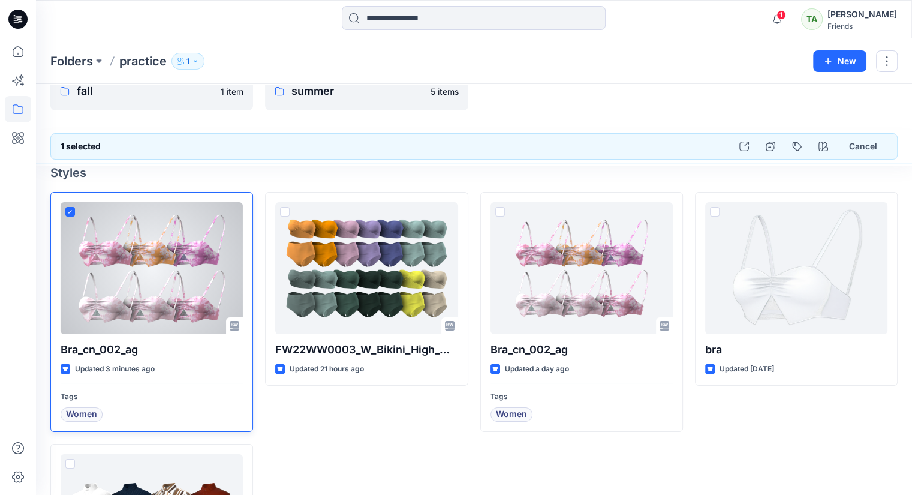
click at [73, 208] on span at bounding box center [70, 212] width 10 height 10
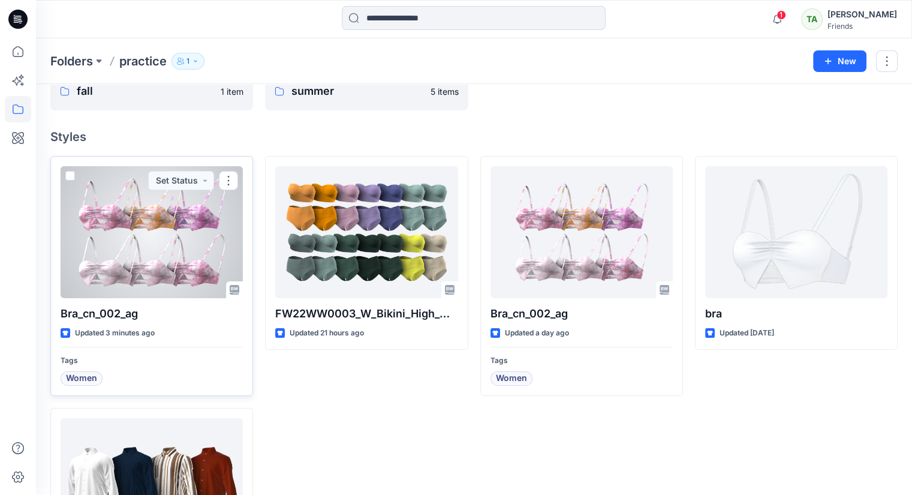
click at [121, 213] on div at bounding box center [152, 232] width 182 height 132
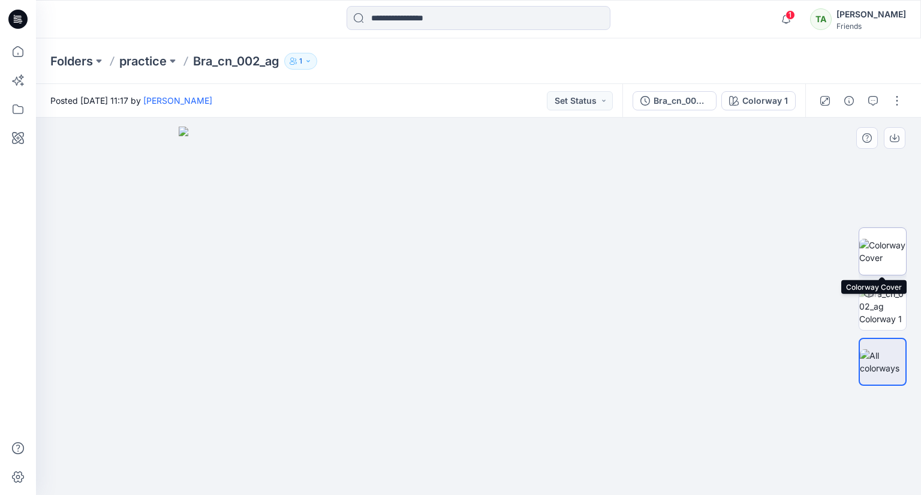
click at [889, 249] on img at bounding box center [882, 251] width 47 height 25
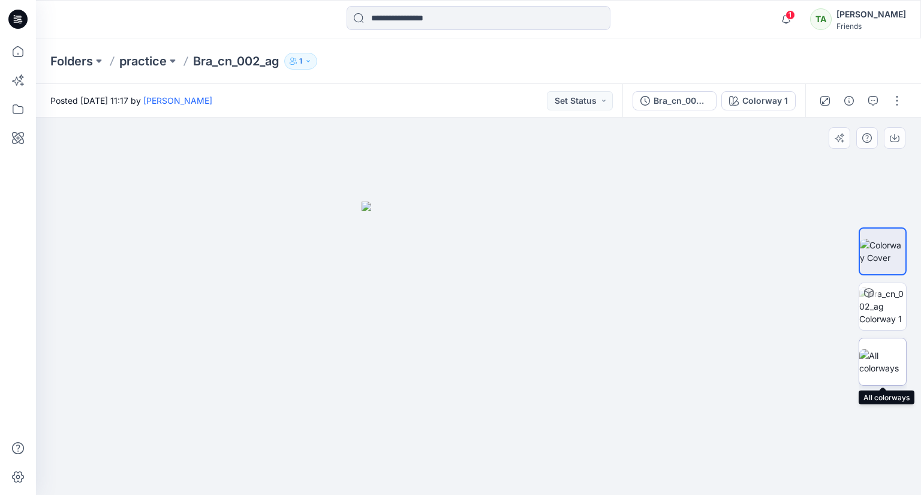
click at [880, 357] on img at bounding box center [882, 361] width 47 height 25
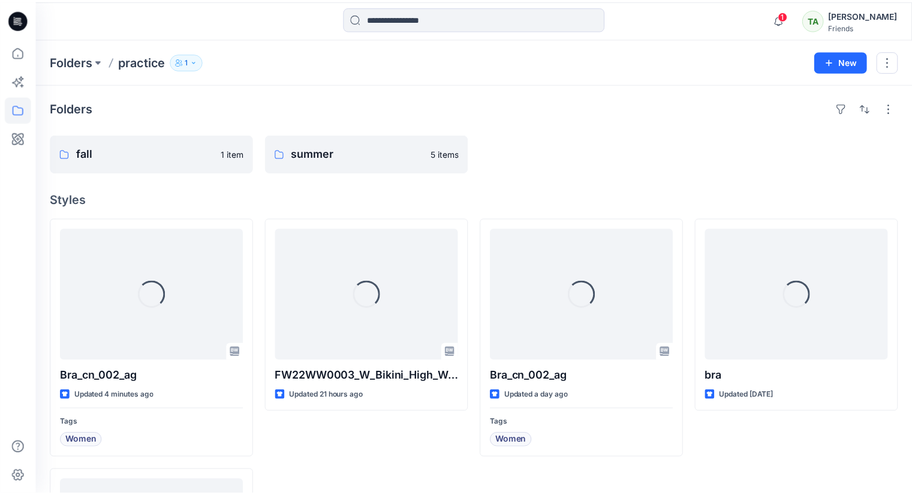
scroll to position [62, 0]
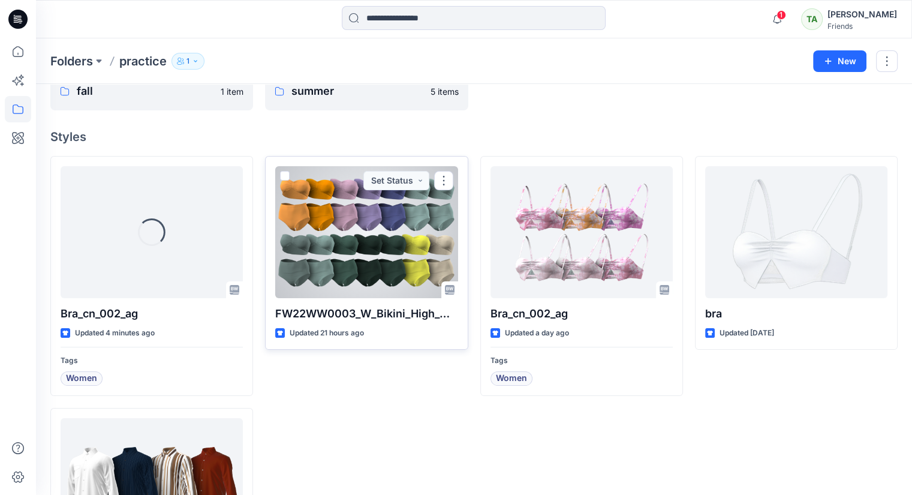
click at [346, 245] on div at bounding box center [366, 232] width 182 height 132
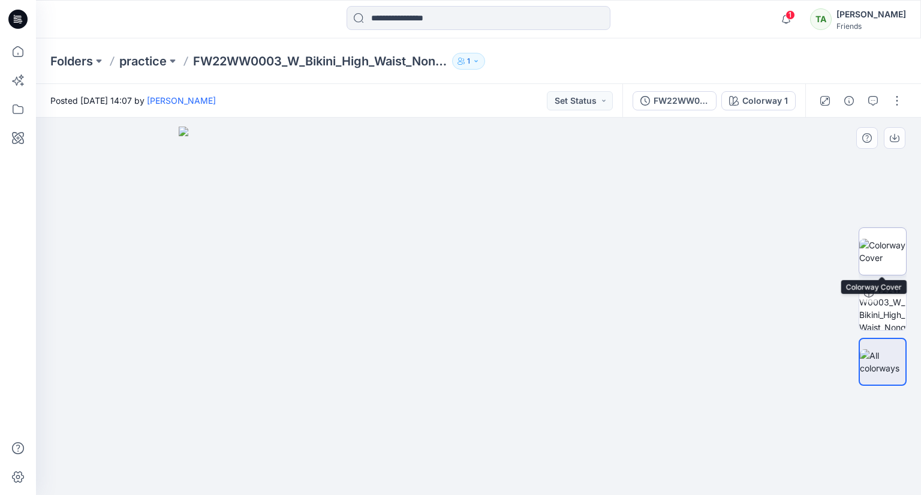
click at [869, 239] on img at bounding box center [882, 251] width 47 height 25
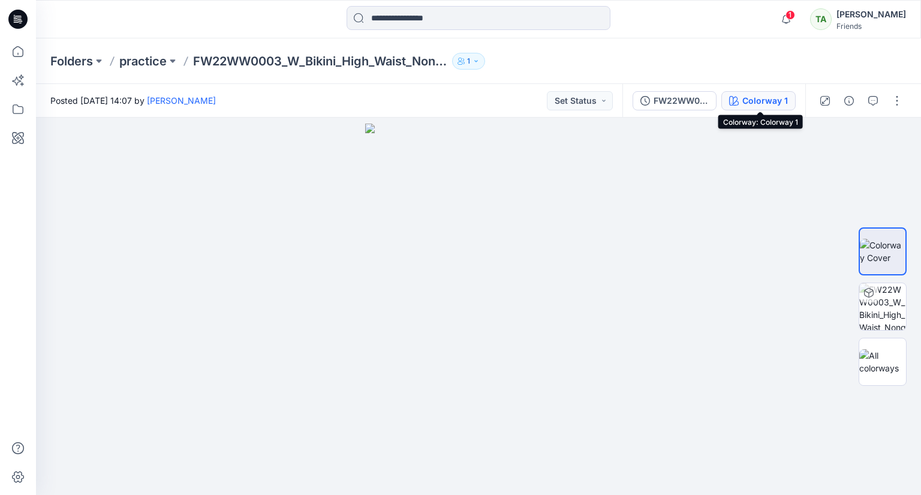
click at [758, 97] on div "Colorway 1" at bounding box center [765, 100] width 46 height 13
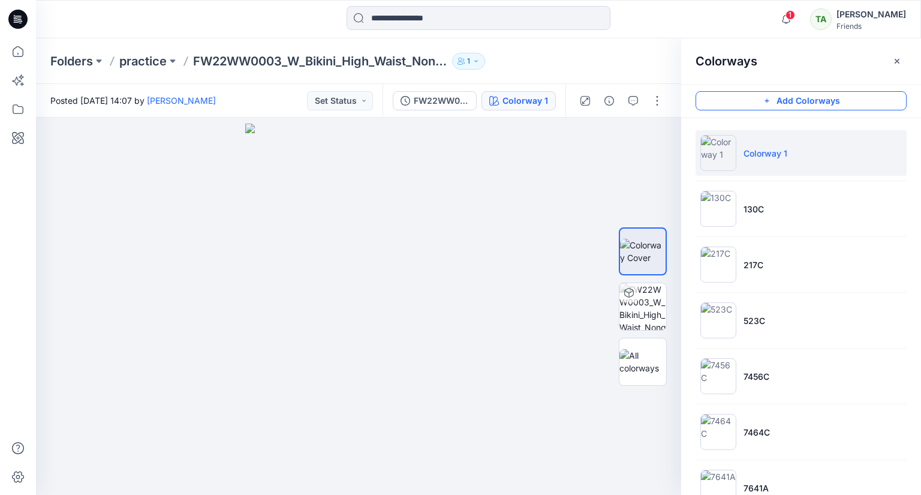
click at [765, 102] on icon "button" at bounding box center [767, 101] width 10 height 10
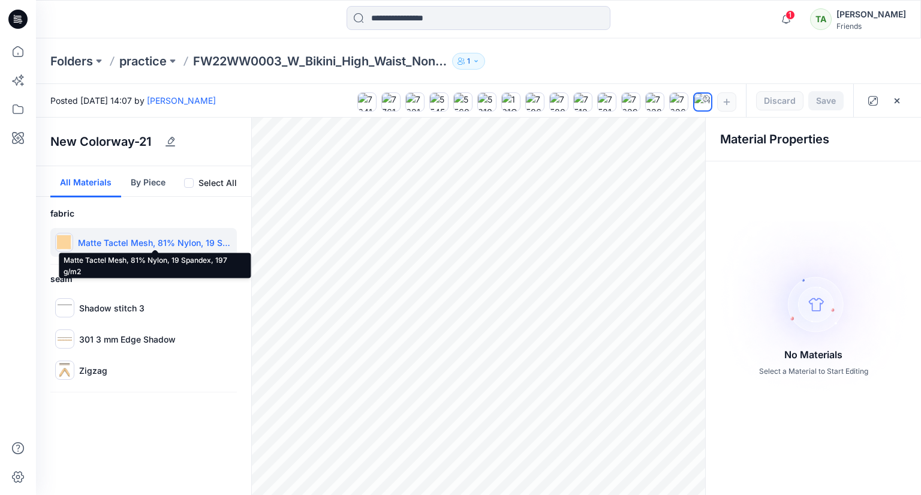
click at [127, 239] on p "Matte Tactel Mesh, 81% Nylon, 19 Spandex, 197 g/m2" at bounding box center [155, 242] width 154 height 13
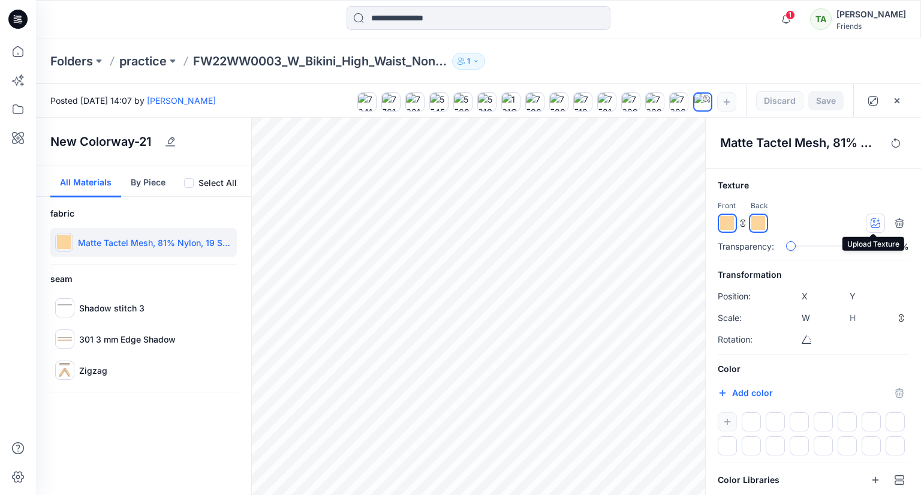
click at [877, 221] on icon "button" at bounding box center [876, 223] width 10 height 10
type input "****"
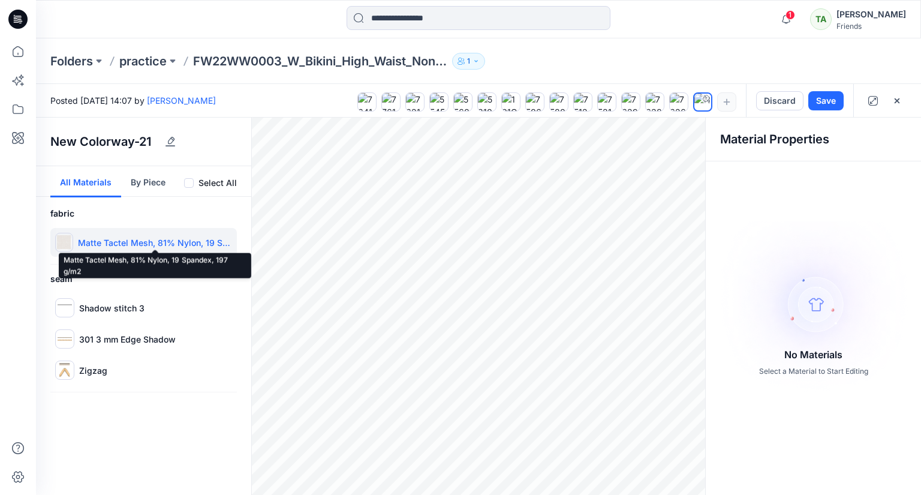
click at [140, 242] on p "Matte Tactel Mesh, 81% Nylon, 19 Spandex, 197 g/m2" at bounding box center [155, 242] width 154 height 13
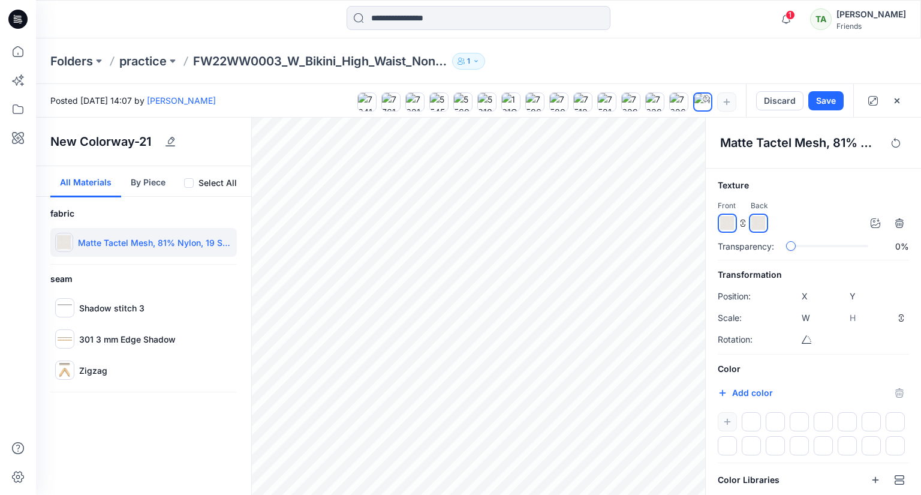
scroll to position [52, 0]
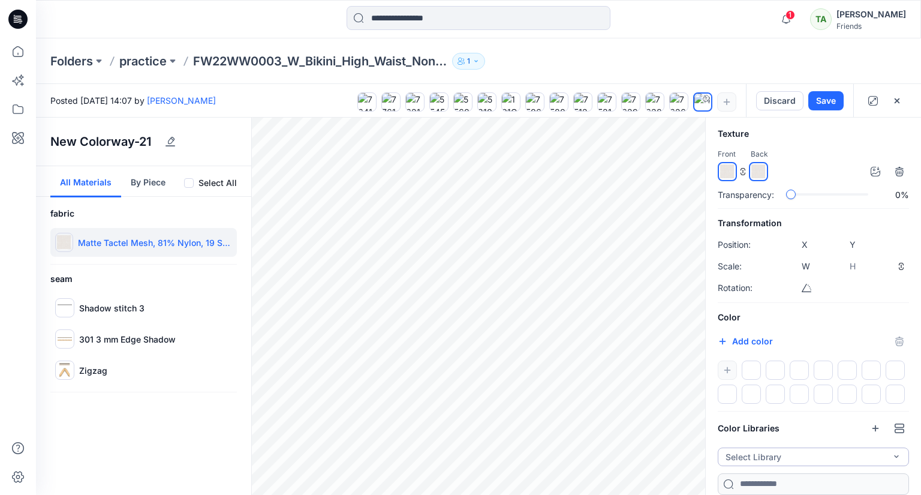
click at [763, 451] on button "Select Library" at bounding box center [813, 456] width 191 height 19
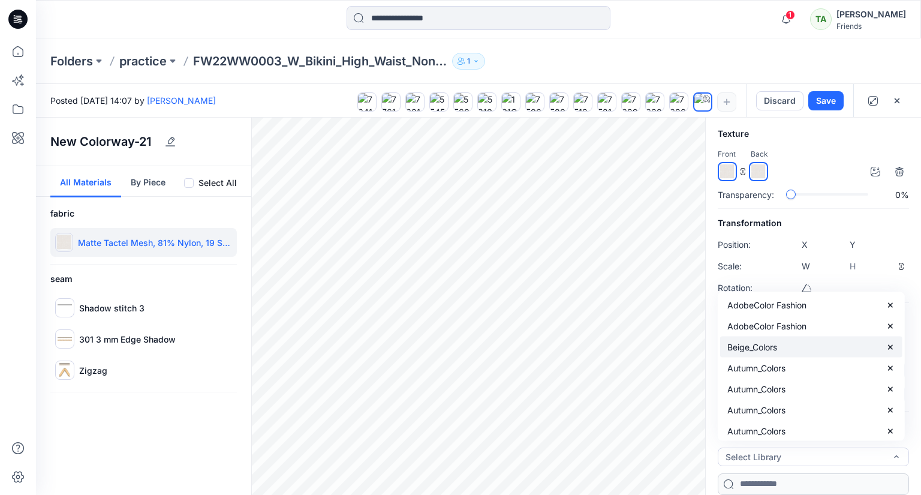
click at [763, 343] on p "Beige_Colors" at bounding box center [752, 347] width 50 height 13
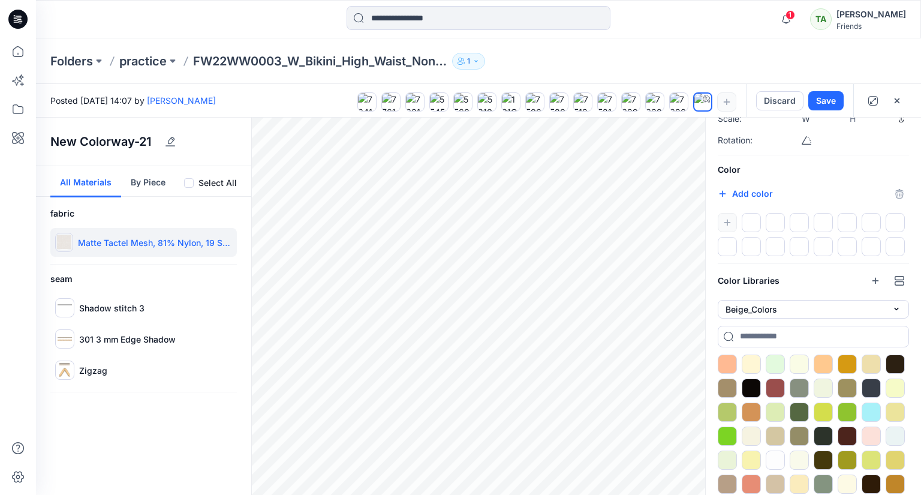
scroll to position [231, 0]
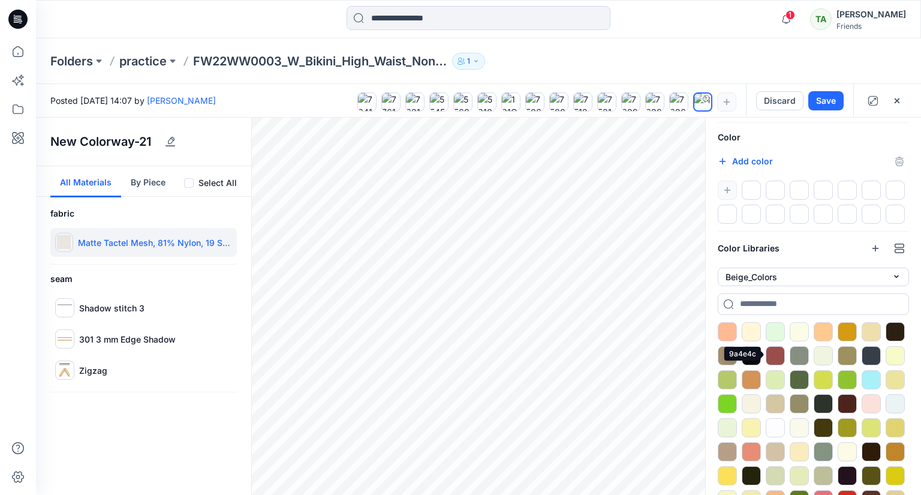
click at [776, 348] on div at bounding box center [775, 355] width 19 height 19
click at [854, 378] on div at bounding box center [847, 379] width 19 height 19
click at [731, 333] on div at bounding box center [727, 331] width 19 height 19
click at [125, 440] on div "New Colorway-21 All Materials By Piece Select All fabric Matte Tactel Mesh, 81%…" at bounding box center [144, 306] width 216 height 377
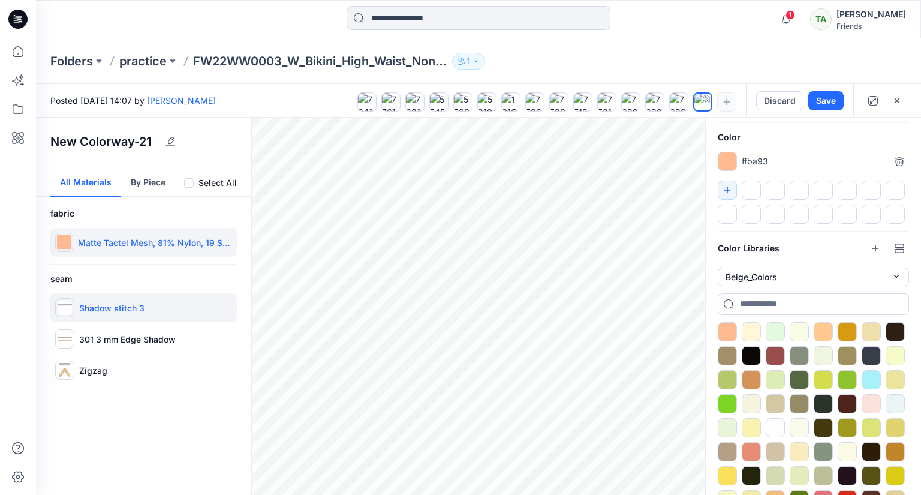
click at [130, 309] on p "Shadow stitch 3" at bounding box center [111, 308] width 65 height 13
type input "****"
click at [164, 450] on div "New Colorway-21 All Materials By Piece Select All fabric Matte Tactel Mesh, 81%…" at bounding box center [144, 306] width 216 height 377
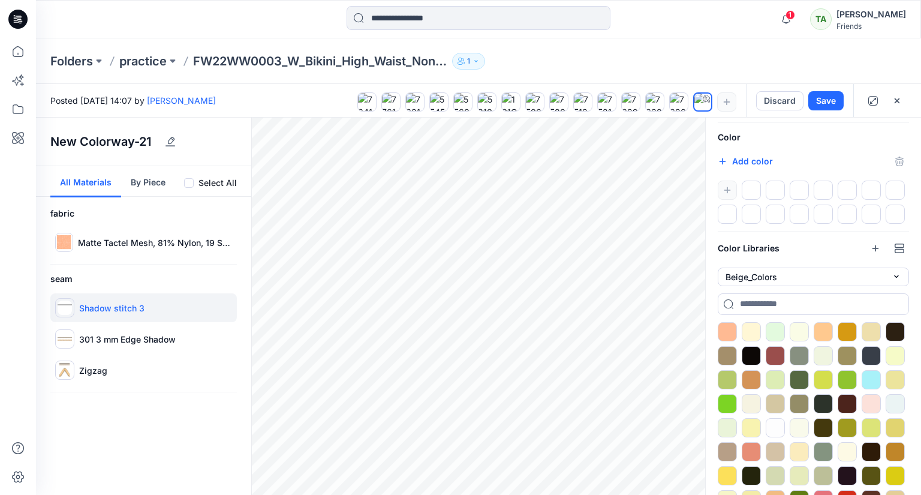
click at [153, 183] on button "By Piece" at bounding box center [148, 181] width 54 height 31
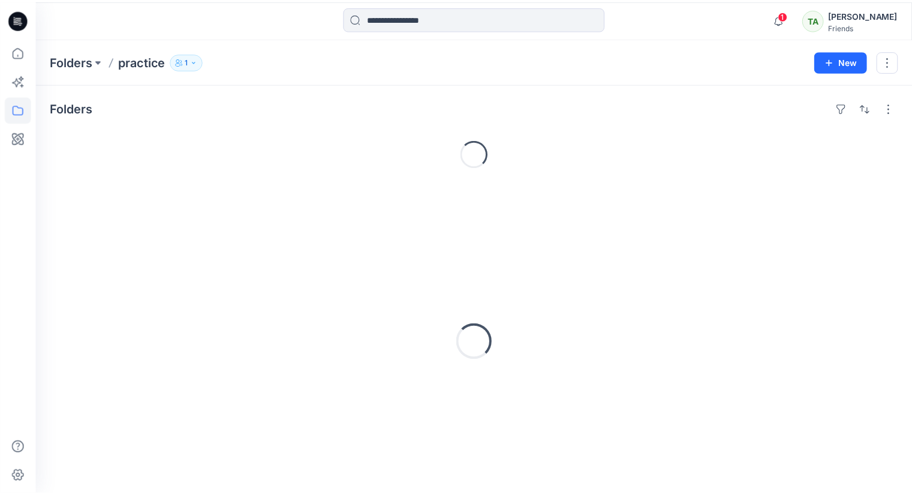
scroll to position [11, 0]
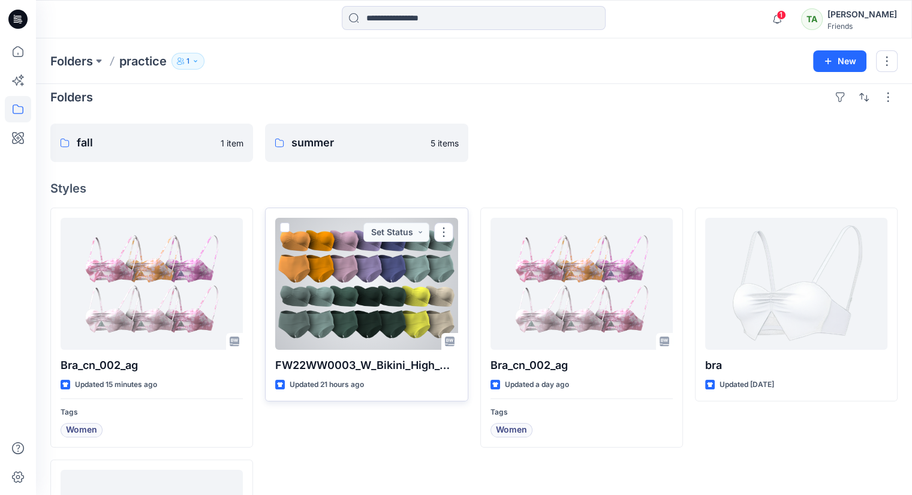
click at [377, 285] on div at bounding box center [366, 284] width 182 height 132
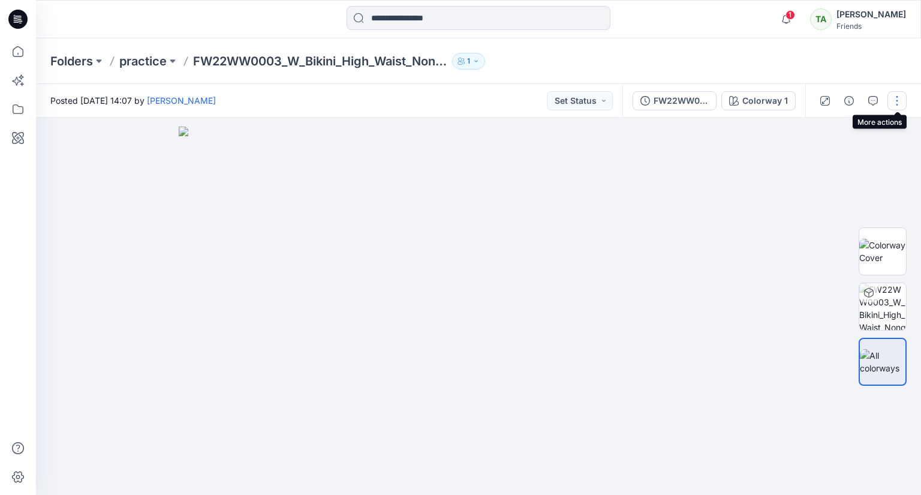
click at [896, 101] on button "button" at bounding box center [896, 100] width 19 height 19
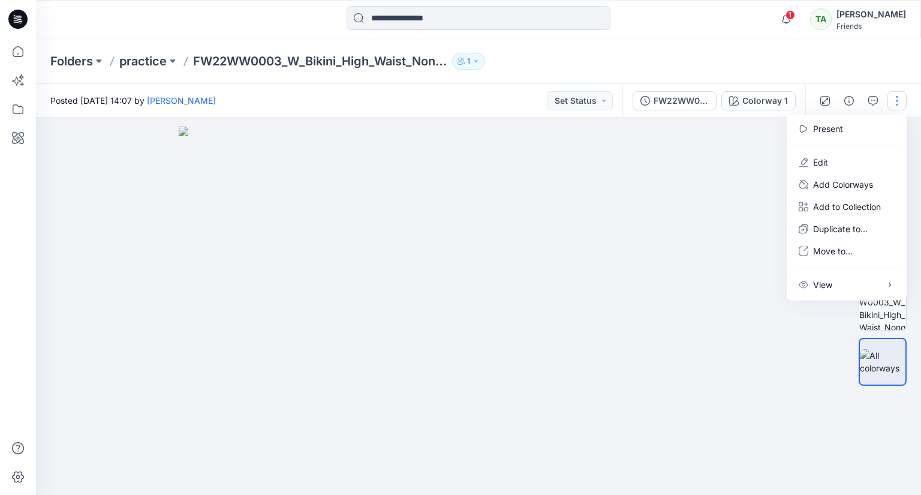
click at [758, 230] on img at bounding box center [479, 311] width 600 height 369
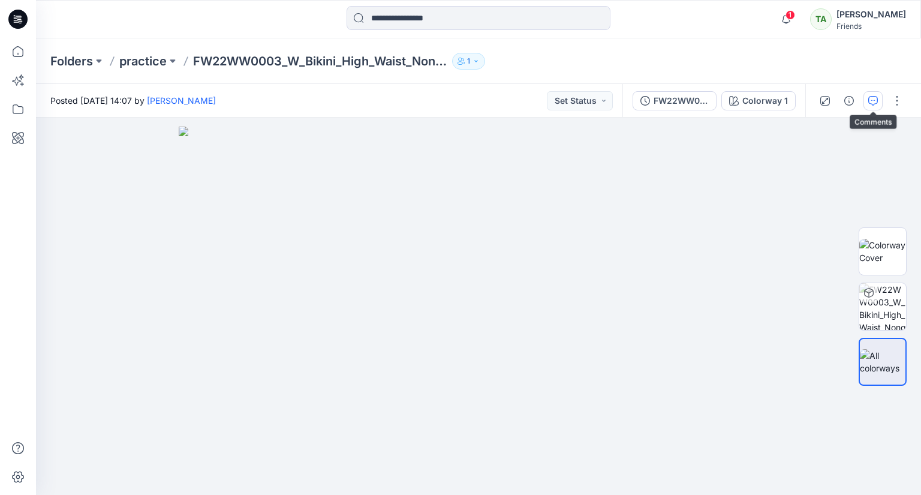
click at [875, 101] on icon "button" at bounding box center [873, 101] width 10 height 10
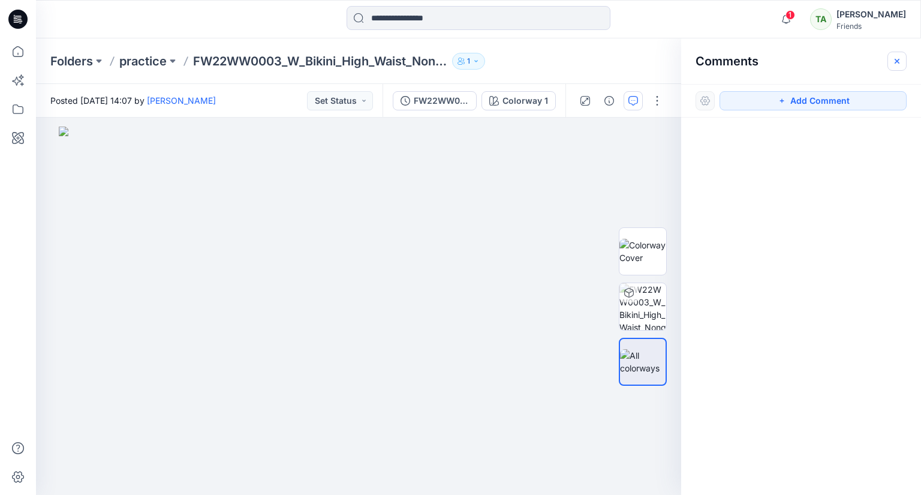
click at [902, 68] on button "button" at bounding box center [896, 61] width 19 height 19
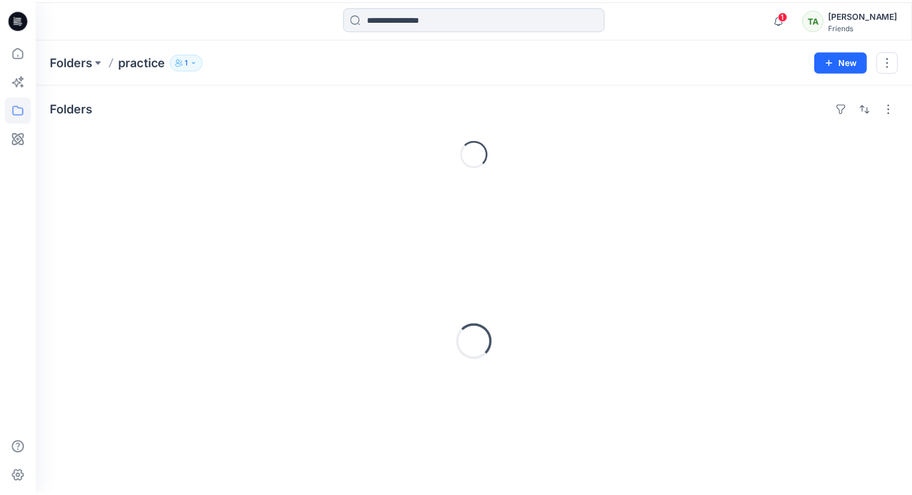
scroll to position [11, 0]
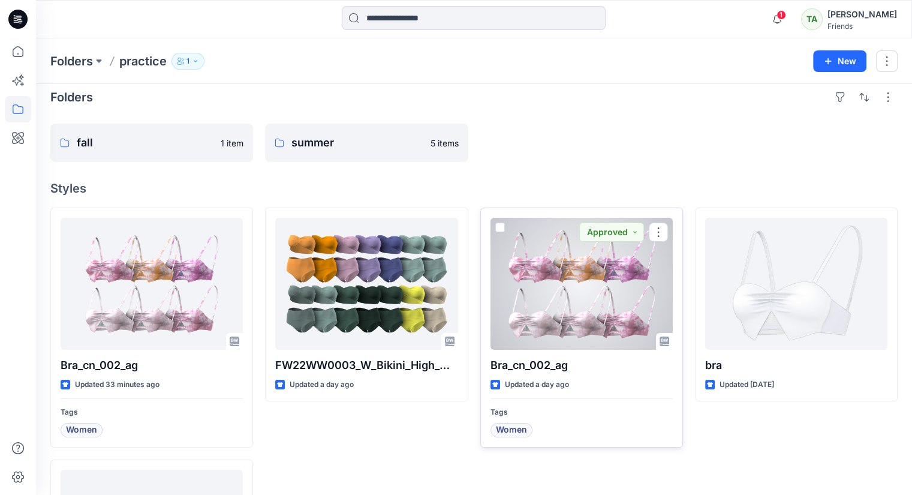
click at [571, 323] on div at bounding box center [581, 284] width 182 height 132
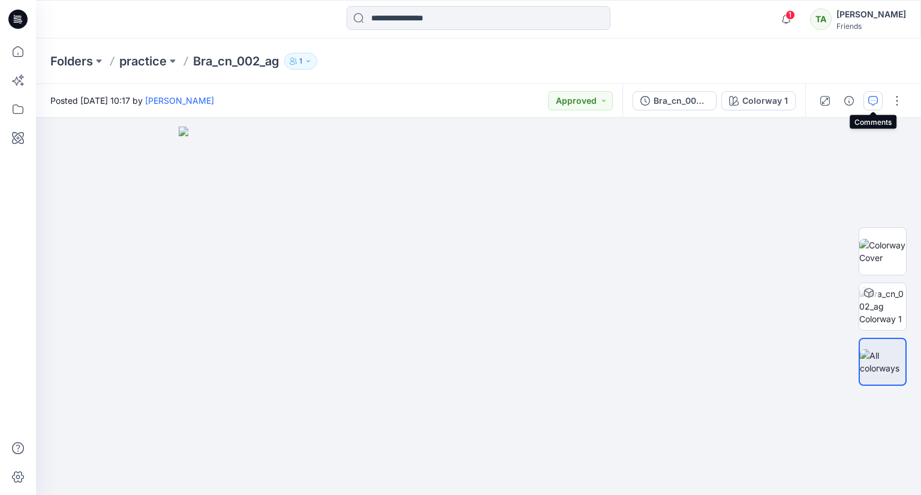
click at [880, 102] on button "button" at bounding box center [872, 100] width 19 height 19
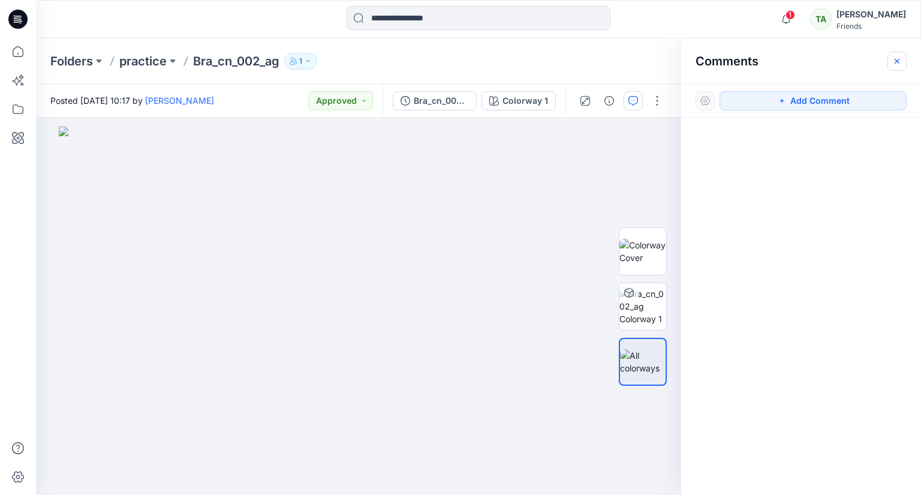
click at [896, 60] on icon "button" at bounding box center [897, 60] width 5 height 5
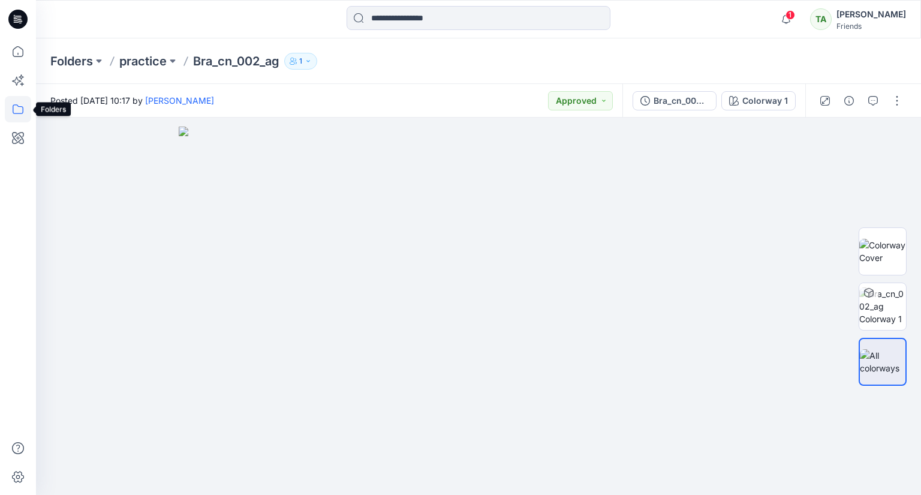
click at [11, 109] on icon at bounding box center [18, 109] width 26 height 26
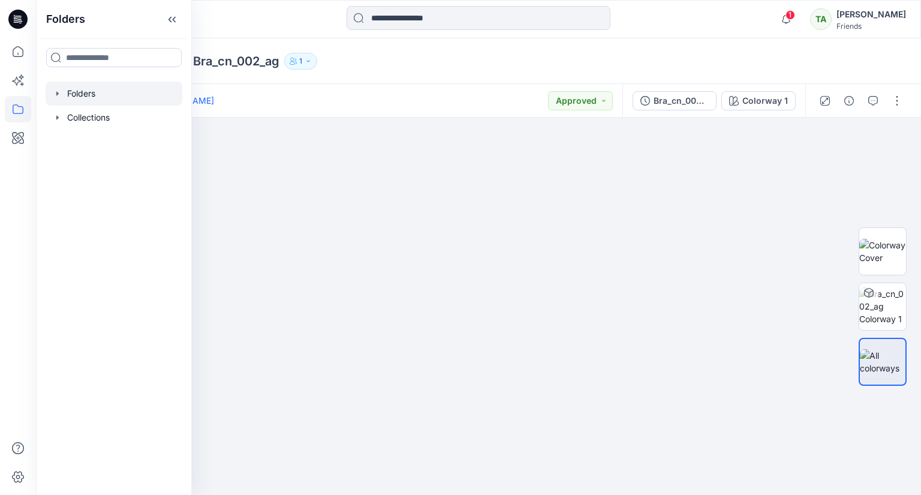
click at [67, 97] on div at bounding box center [114, 94] width 137 height 24
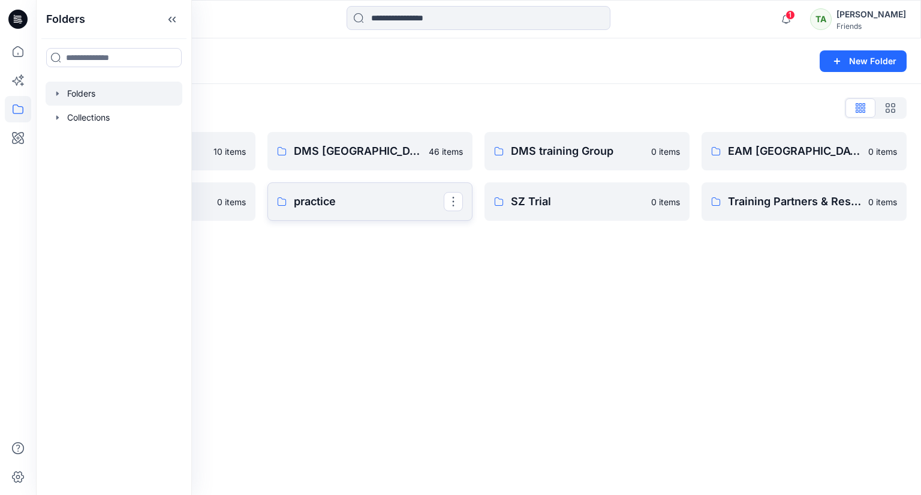
click at [385, 203] on p "practice" at bounding box center [369, 201] width 150 height 17
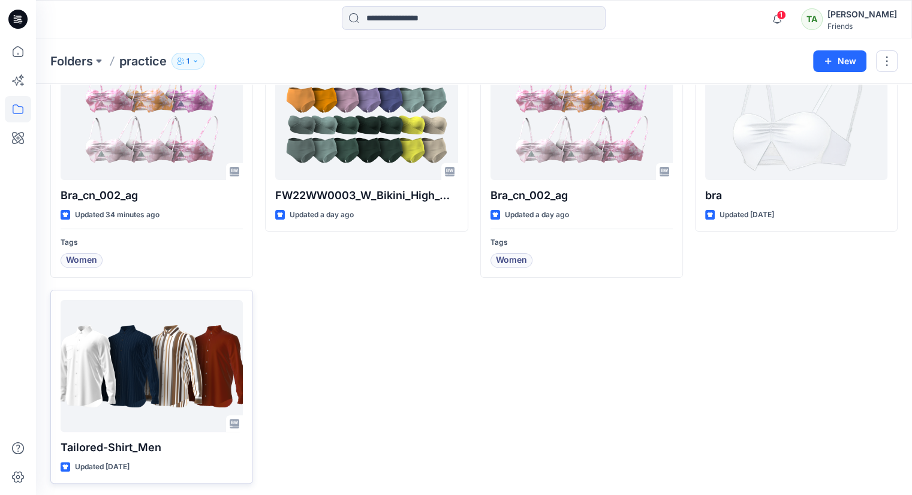
scroll to position [182, 0]
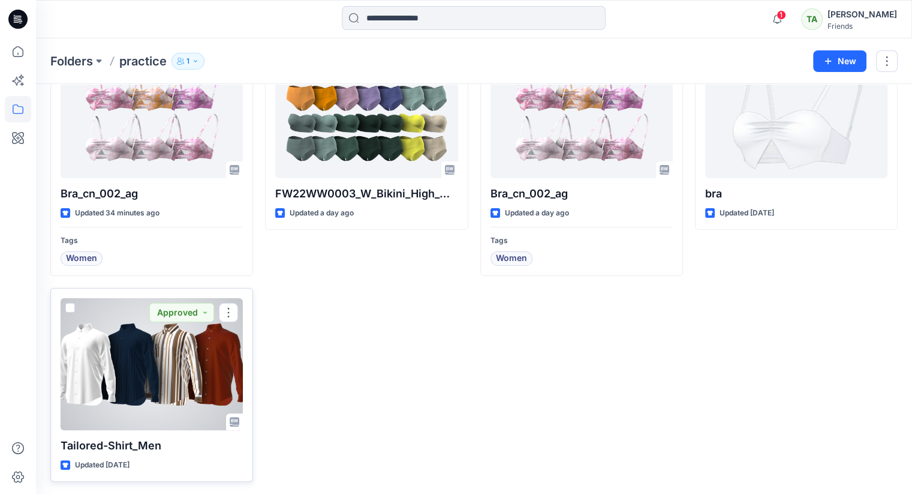
click at [166, 356] on div at bounding box center [152, 364] width 182 height 132
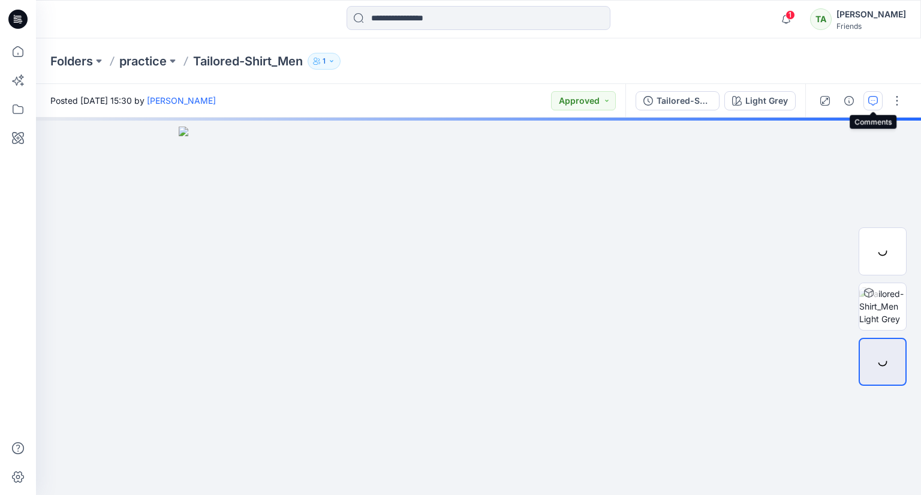
click at [877, 99] on icon "button" at bounding box center [873, 101] width 10 height 10
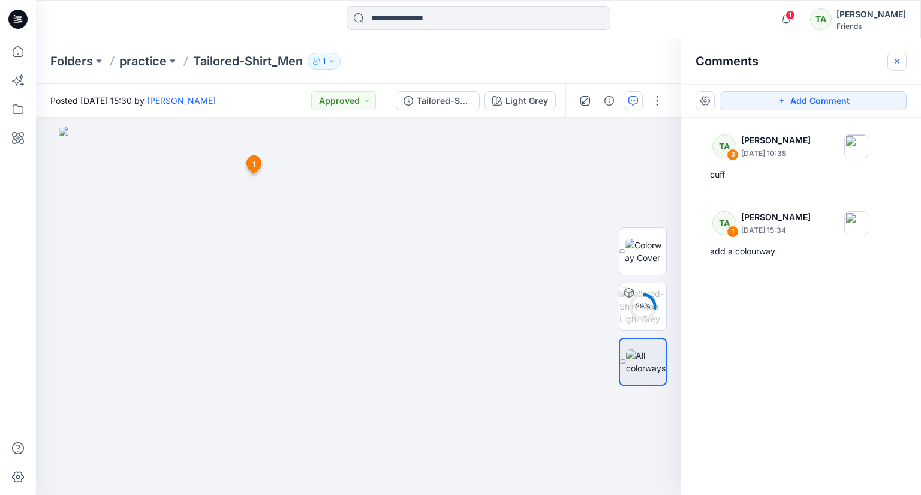
click at [897, 57] on icon "button" at bounding box center [897, 61] width 10 height 10
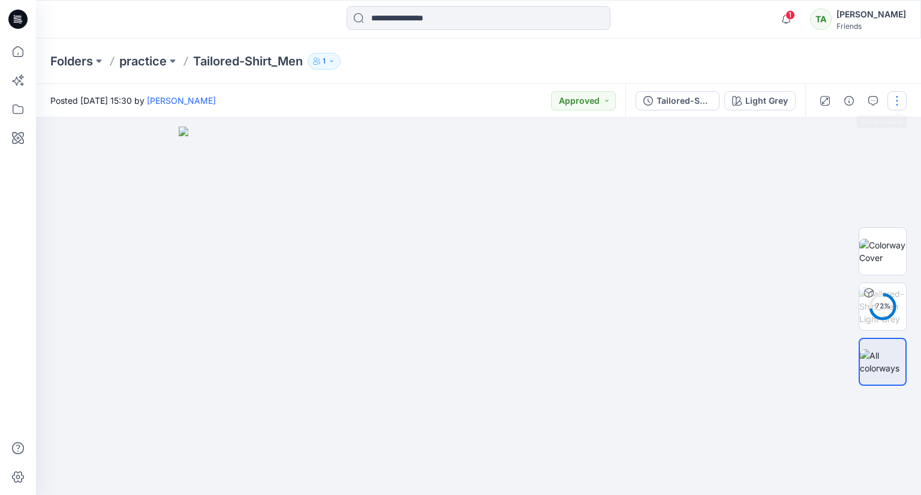
click at [895, 97] on button "button" at bounding box center [896, 100] width 19 height 19
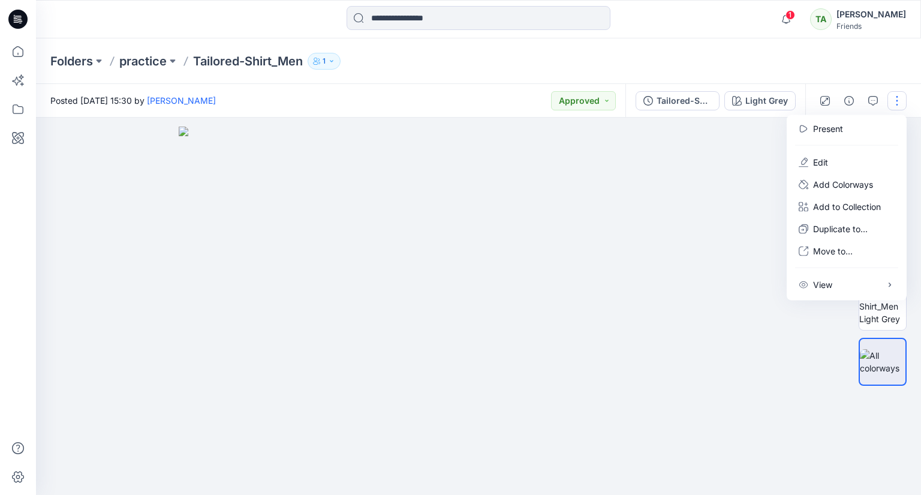
click at [711, 160] on img at bounding box center [479, 311] width 600 height 369
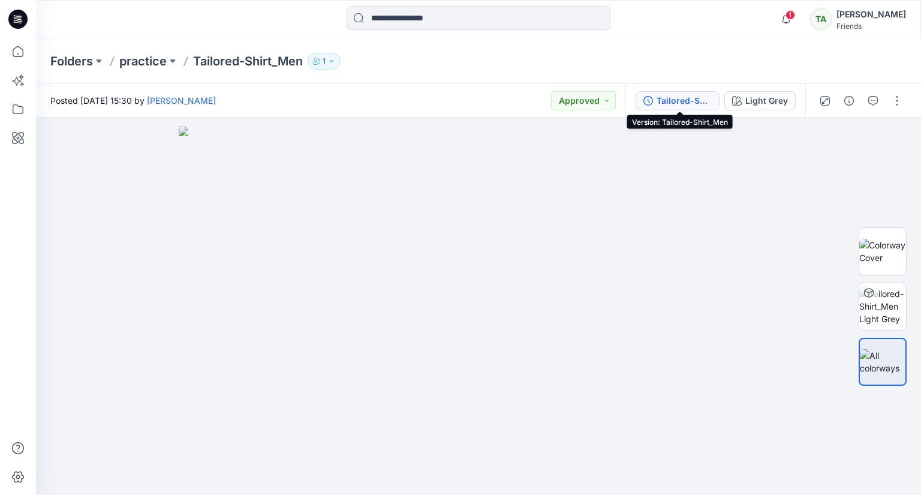
click at [682, 96] on div "Tailored-Shirt_Men" at bounding box center [684, 100] width 55 height 13
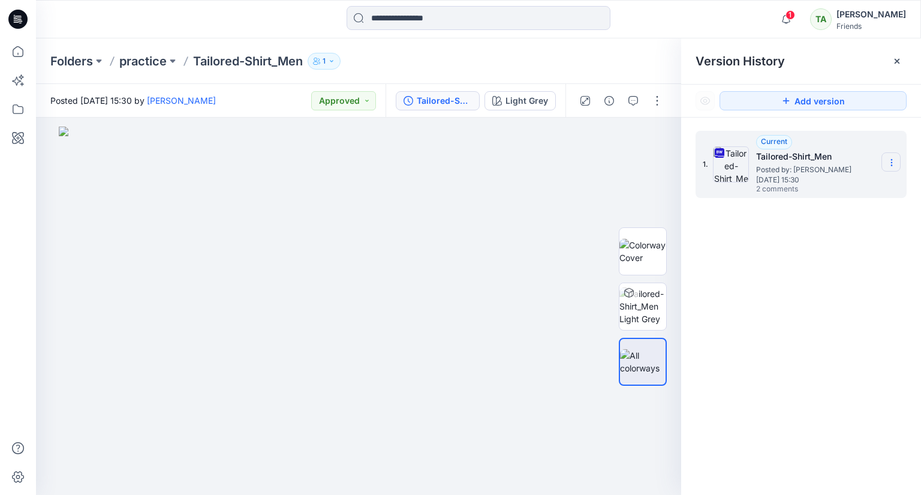
click at [887, 159] on icon at bounding box center [892, 163] width 10 height 10
click at [615, 134] on img at bounding box center [359, 311] width 600 height 369
click at [904, 59] on div at bounding box center [896, 61] width 19 height 19
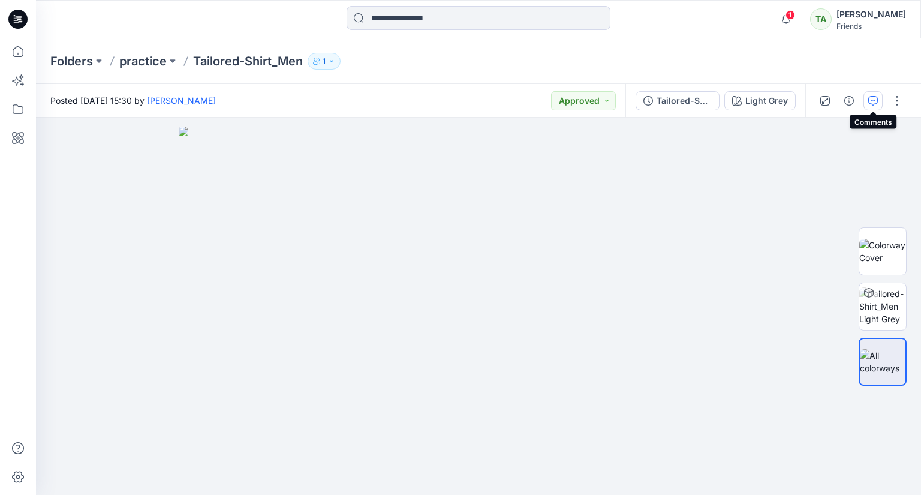
click at [868, 96] on button "button" at bounding box center [872, 100] width 19 height 19
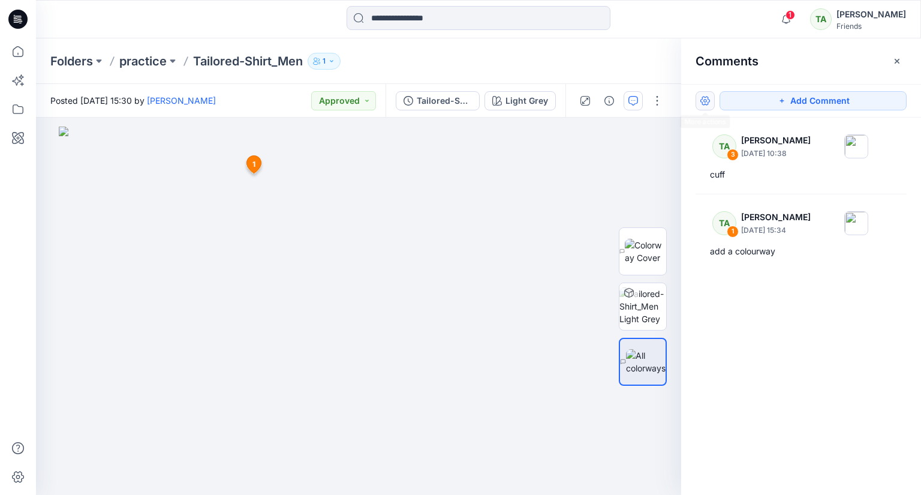
click at [706, 97] on button "button" at bounding box center [705, 100] width 19 height 19
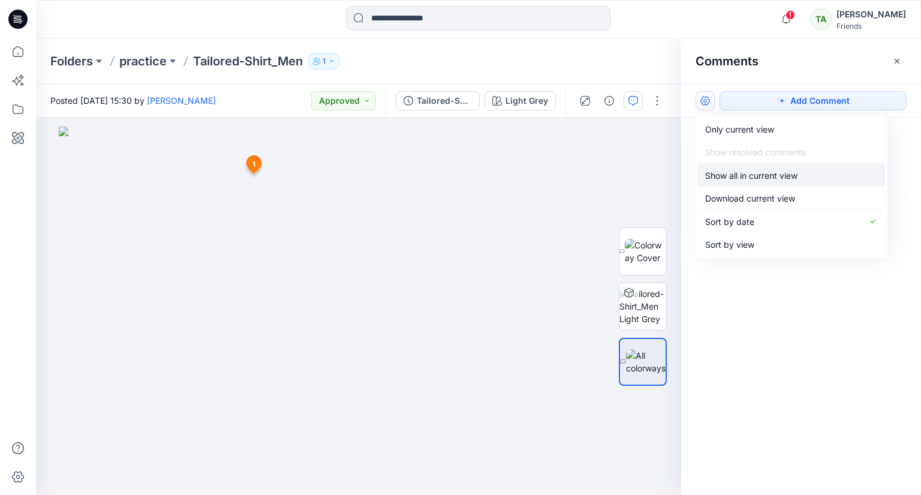
click at [755, 171] on p "Show all in current view" at bounding box center [751, 175] width 92 height 13
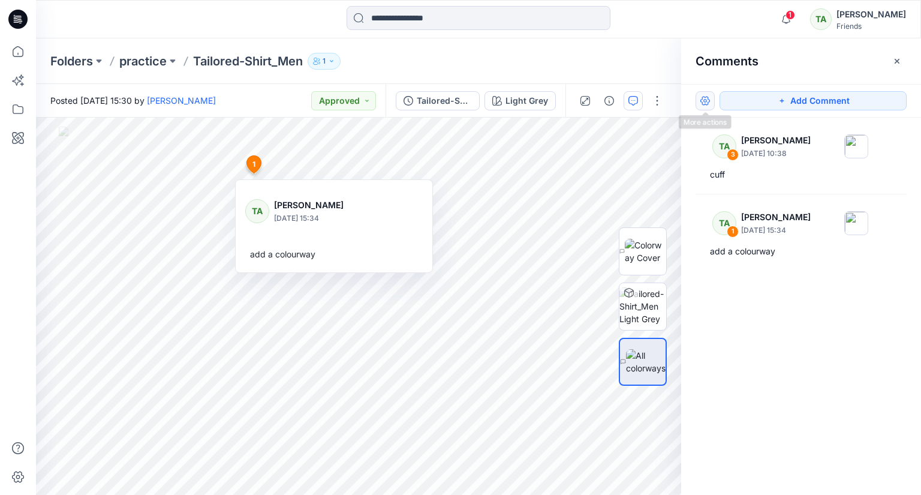
click at [698, 110] on div "Add Comment" at bounding box center [801, 101] width 240 height 34
click at [706, 95] on button "button" at bounding box center [705, 100] width 19 height 19
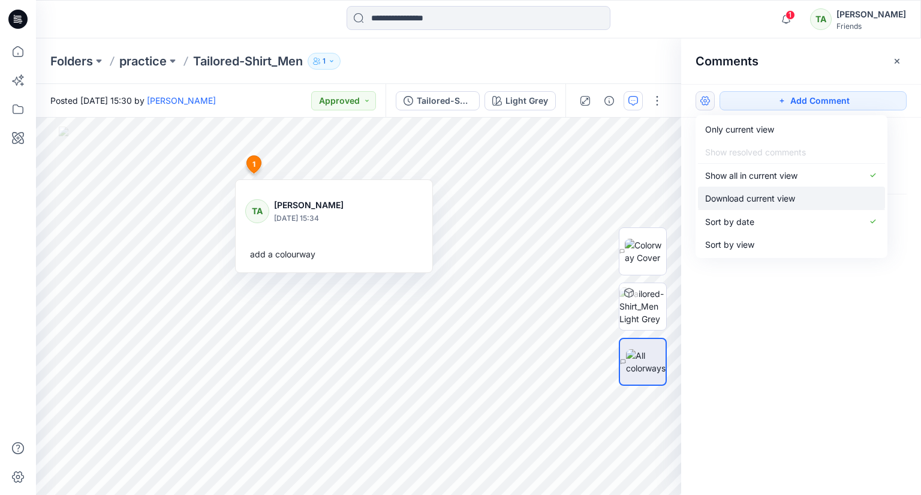
click at [797, 194] on button "Download current view" at bounding box center [791, 197] width 187 height 23
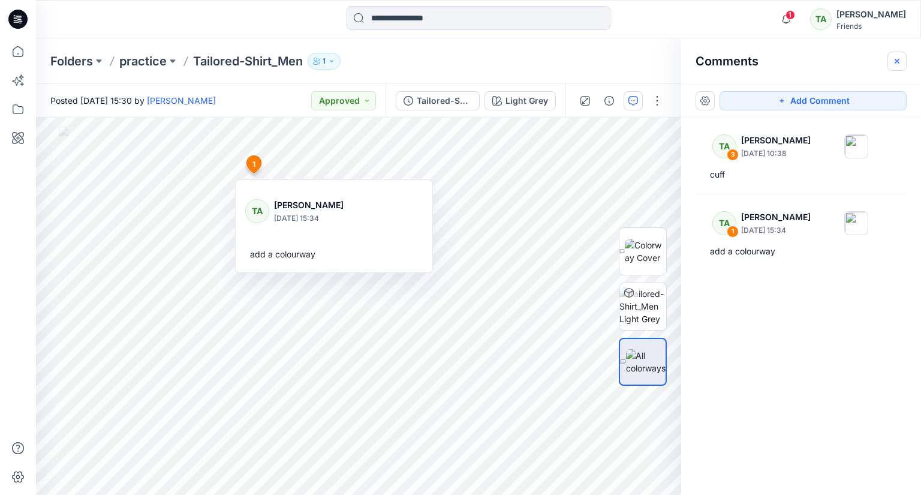
click at [898, 61] on icon "button" at bounding box center [897, 60] width 5 height 5
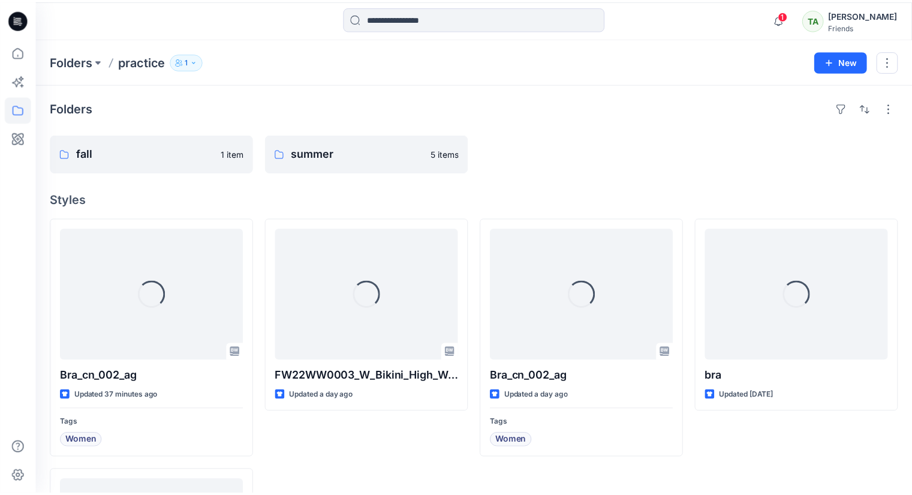
scroll to position [182, 0]
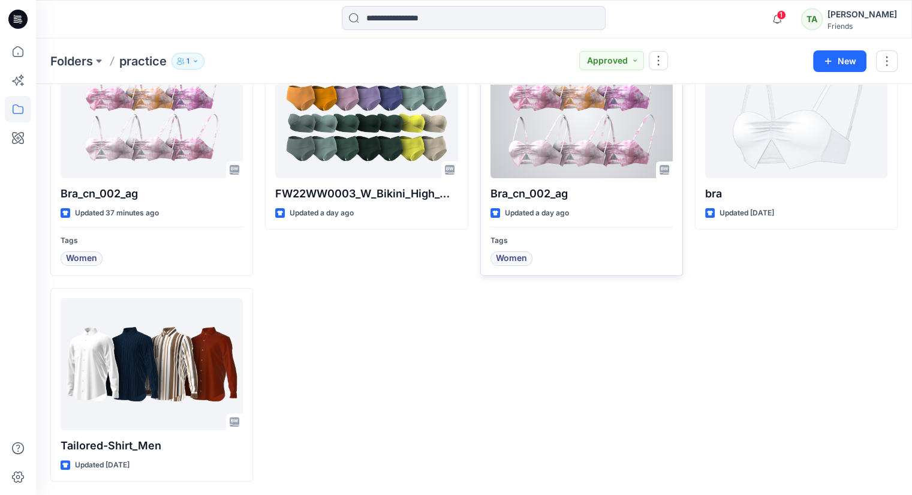
click at [534, 116] on div at bounding box center [581, 112] width 182 height 132
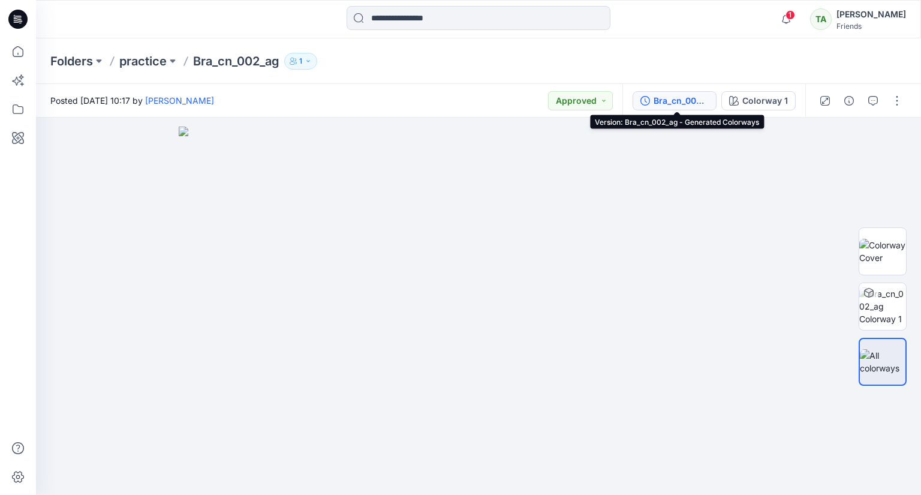
click at [697, 100] on div "Bra_cn_002_ag - Generated Colorways" at bounding box center [681, 100] width 55 height 13
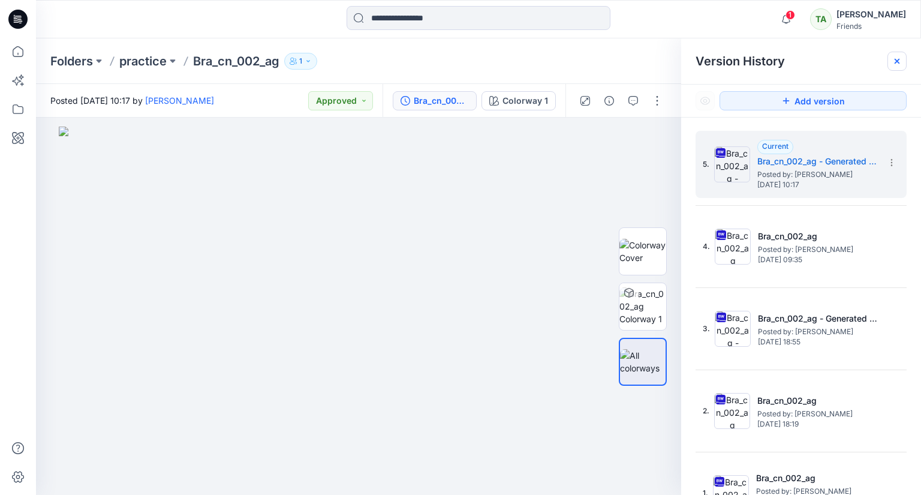
click at [893, 61] on icon at bounding box center [897, 61] width 10 height 10
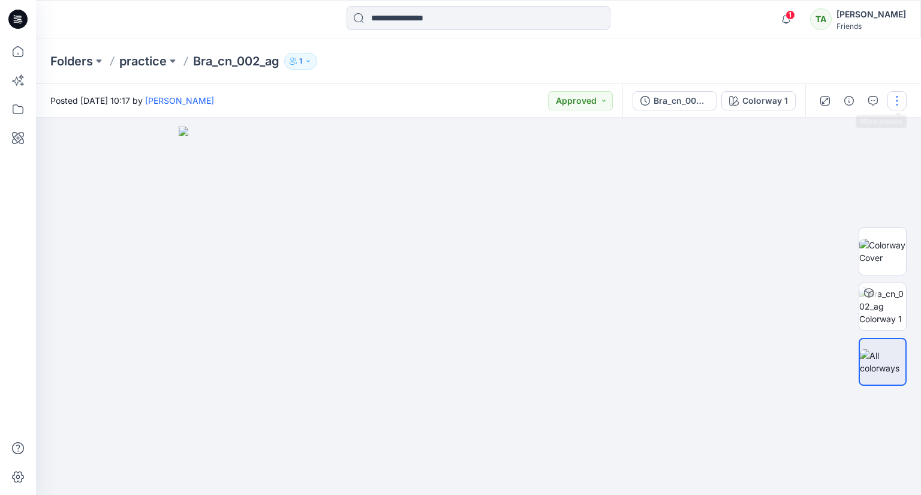
click at [891, 98] on button "button" at bounding box center [896, 100] width 19 height 19
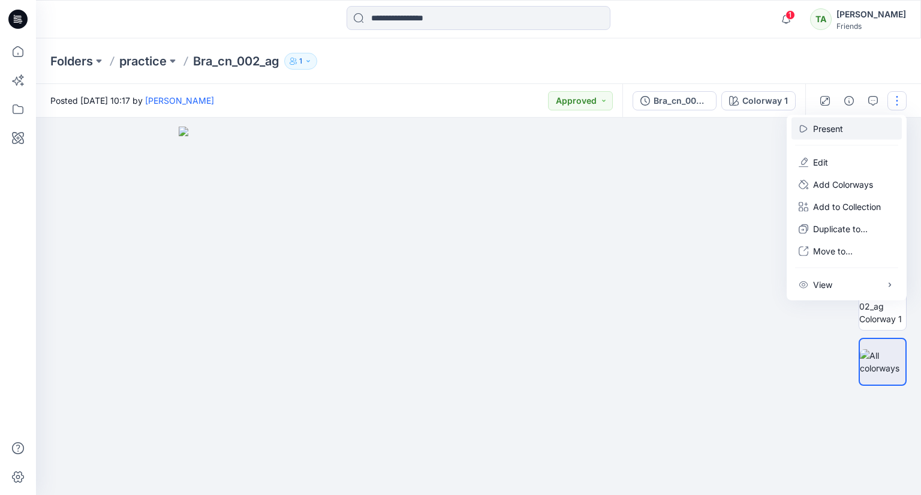
click at [884, 123] on button "Present" at bounding box center [846, 129] width 110 height 22
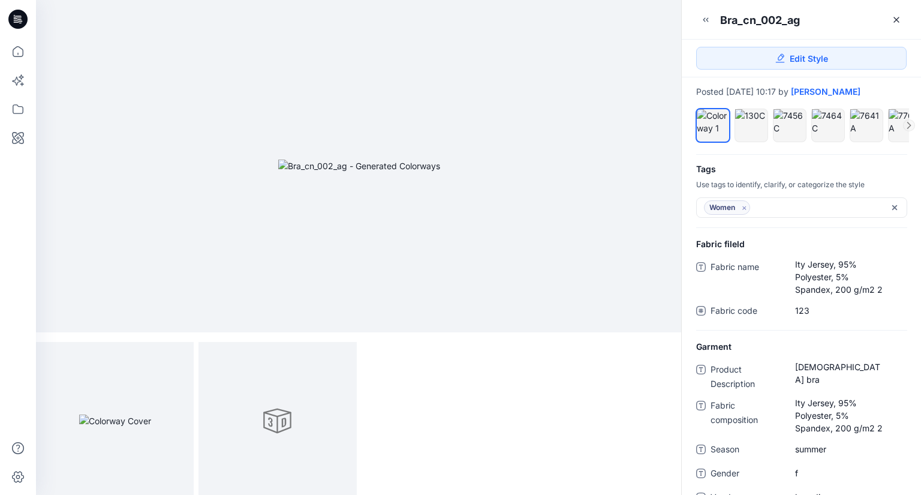
click at [323, 172] on img at bounding box center [359, 165] width 162 height 13
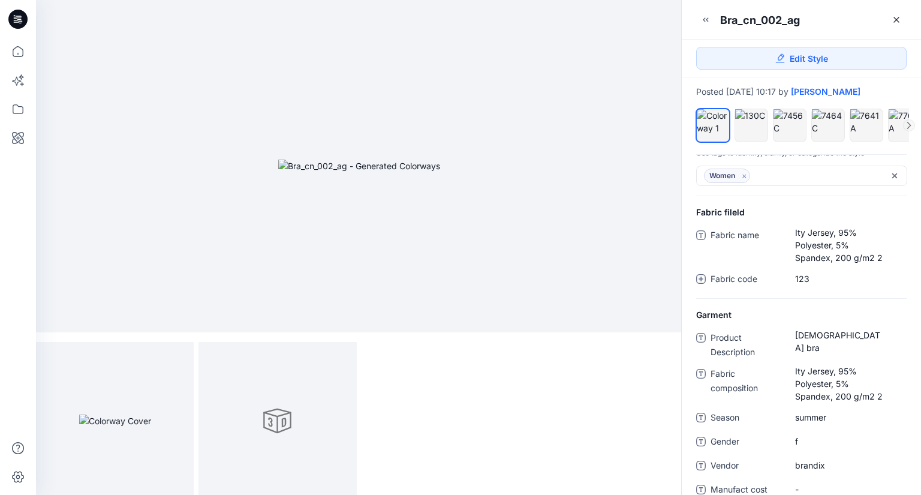
scroll to position [120, 0]
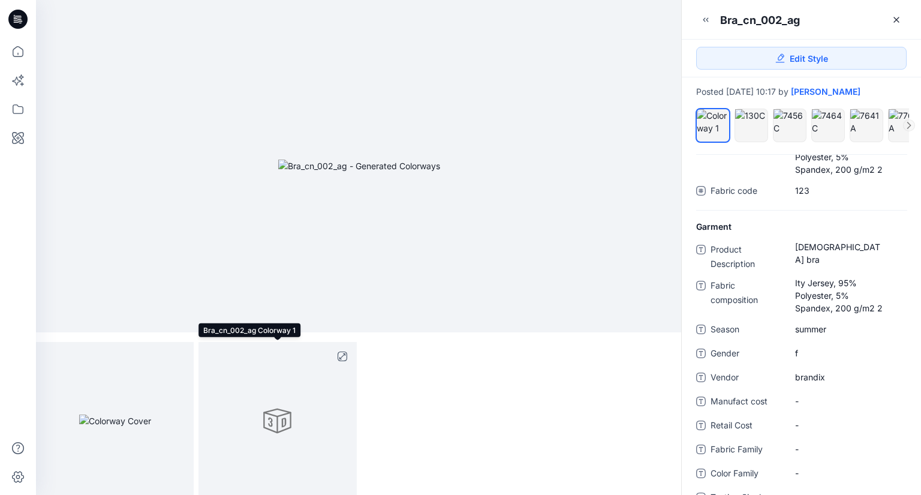
click at [324, 419] on div at bounding box center [277, 421] width 158 height 158
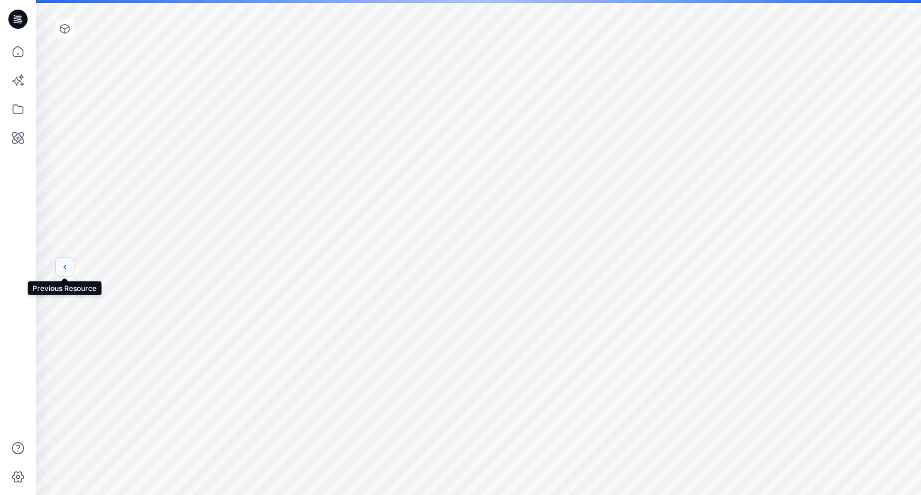
click at [59, 264] on button "previous" at bounding box center [64, 266] width 19 height 19
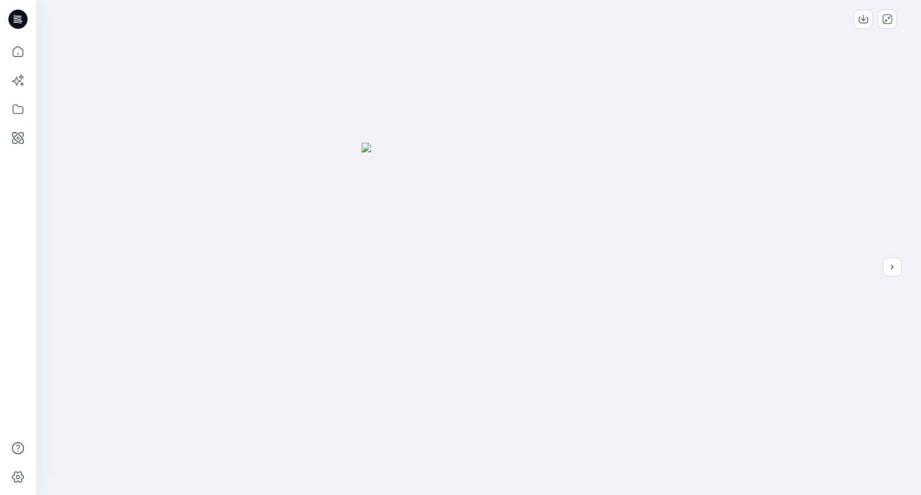
click at [59, 264] on div at bounding box center [478, 247] width 885 height 495
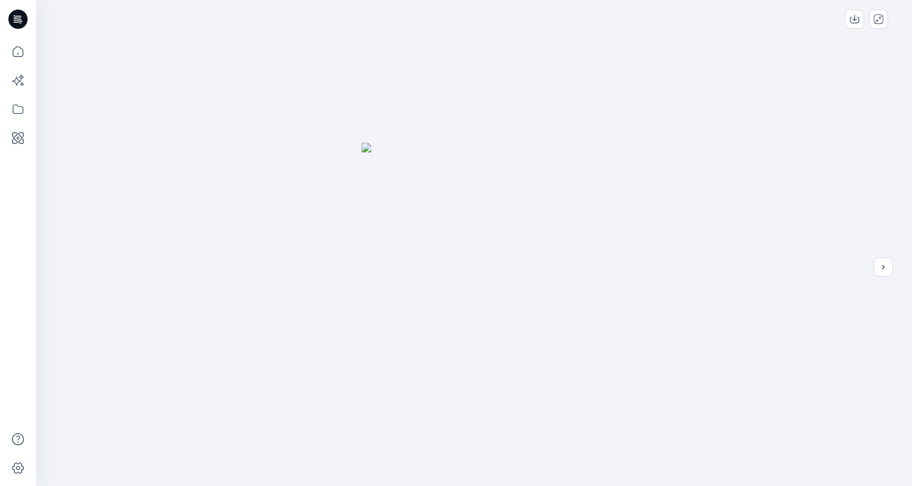
click at [895, 269] on div at bounding box center [474, 247] width 876 height 495
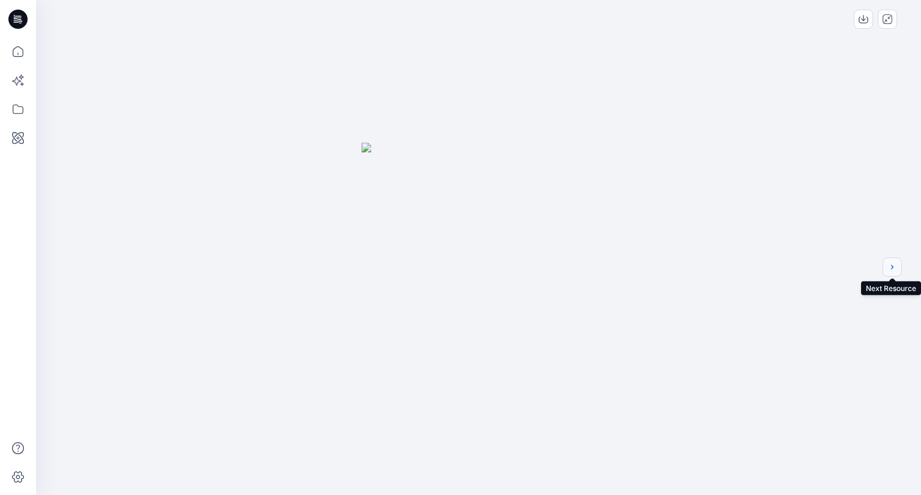
click at [887, 265] on icon "next" at bounding box center [892, 267] width 10 height 10
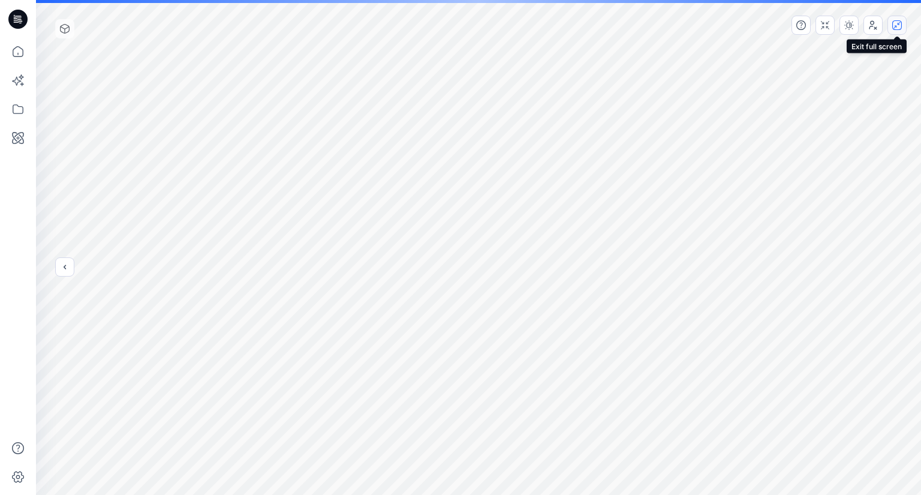
click at [895, 32] on button "button" at bounding box center [896, 25] width 19 height 19
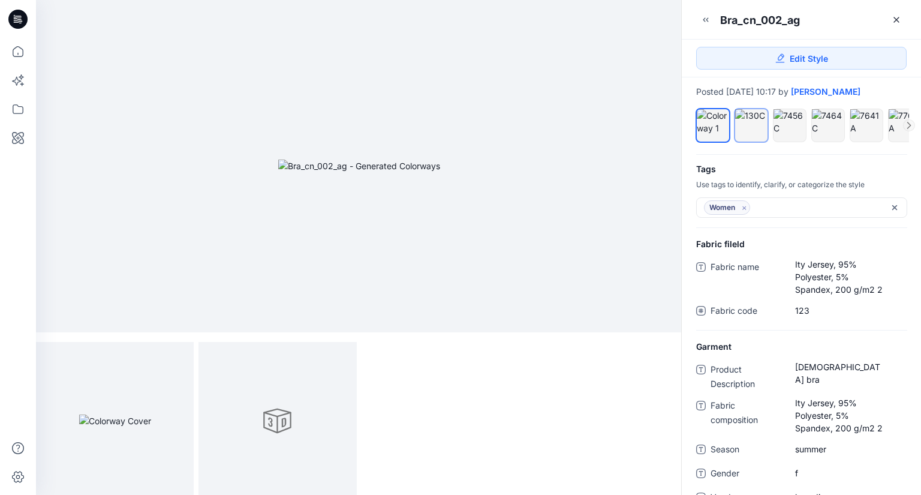
click at [764, 122] on div at bounding box center [751, 115] width 32 height 13
click at [911, 131] on div at bounding box center [909, 125] width 12 height 12
